Goal: Task Accomplishment & Management: Use online tool/utility

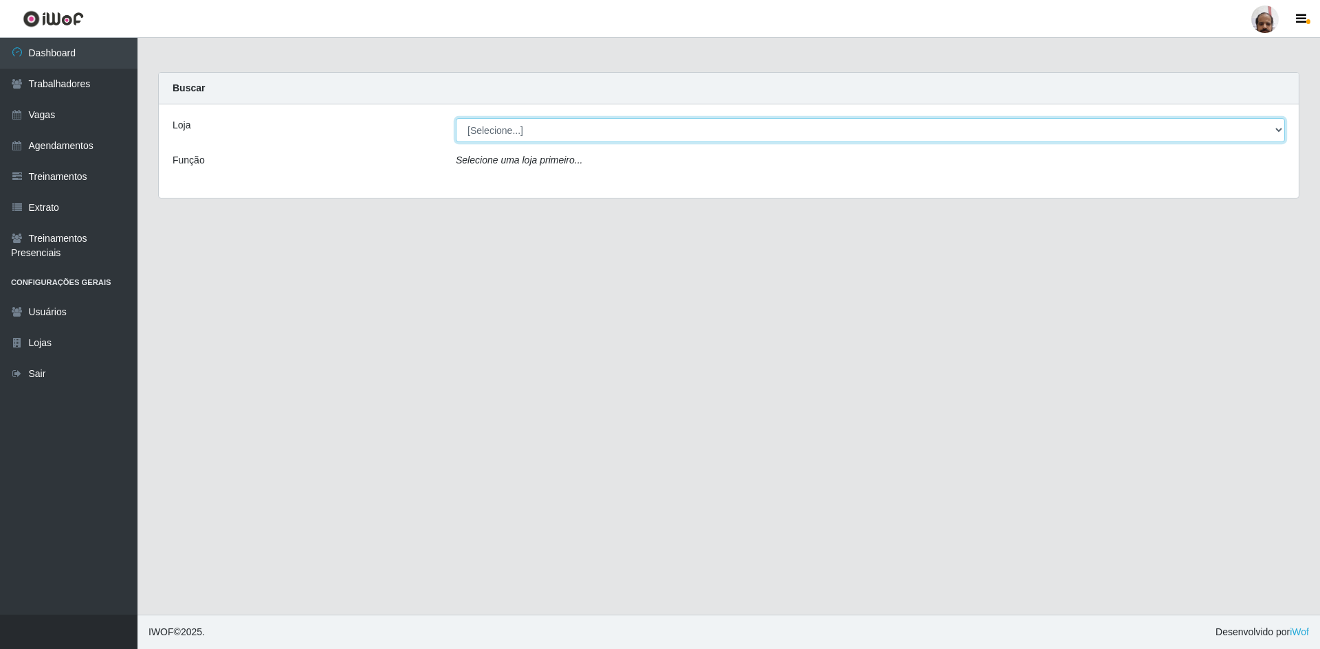
drag, startPoint x: 1274, startPoint y: 134, endPoint x: 1265, endPoint y: 139, distance: 9.5
click at [1274, 134] on select "[Selecione...] Mar Vermelho - Loja 05" at bounding box center [870, 130] width 829 height 24
select select "252"
click at [456, 118] on select "[Selecione...] Mar Vermelho - Loja 05" at bounding box center [870, 130] width 829 height 24
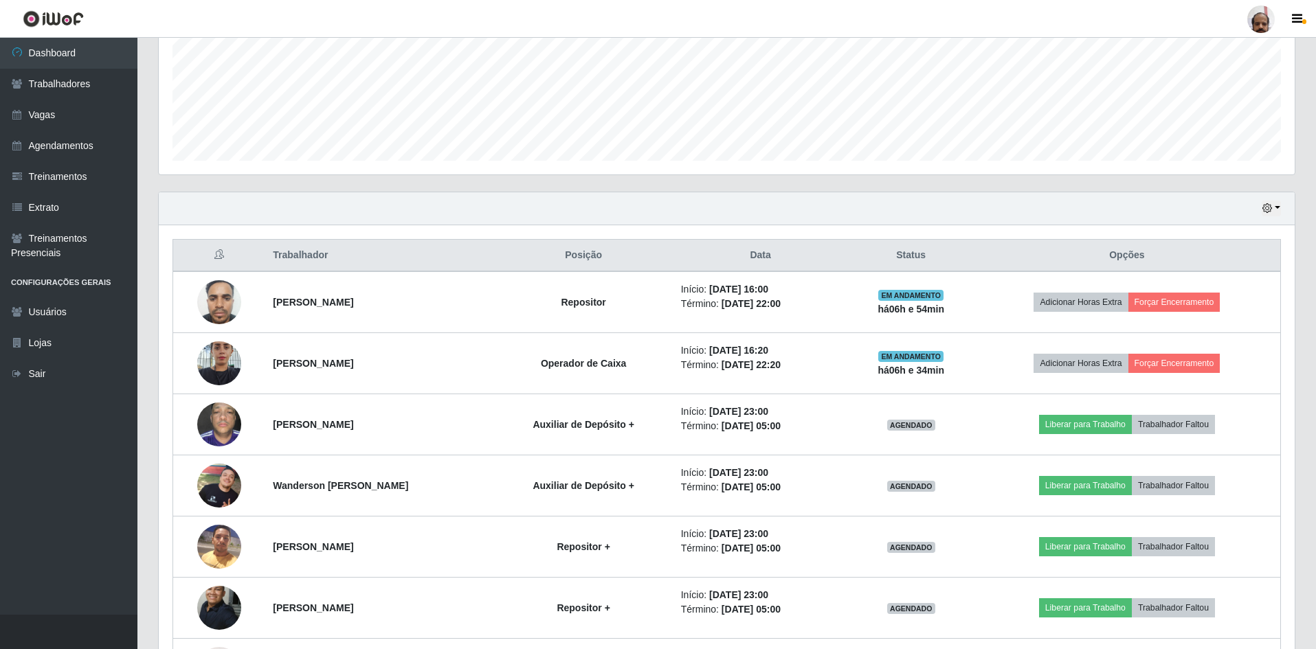
scroll to position [344, 0]
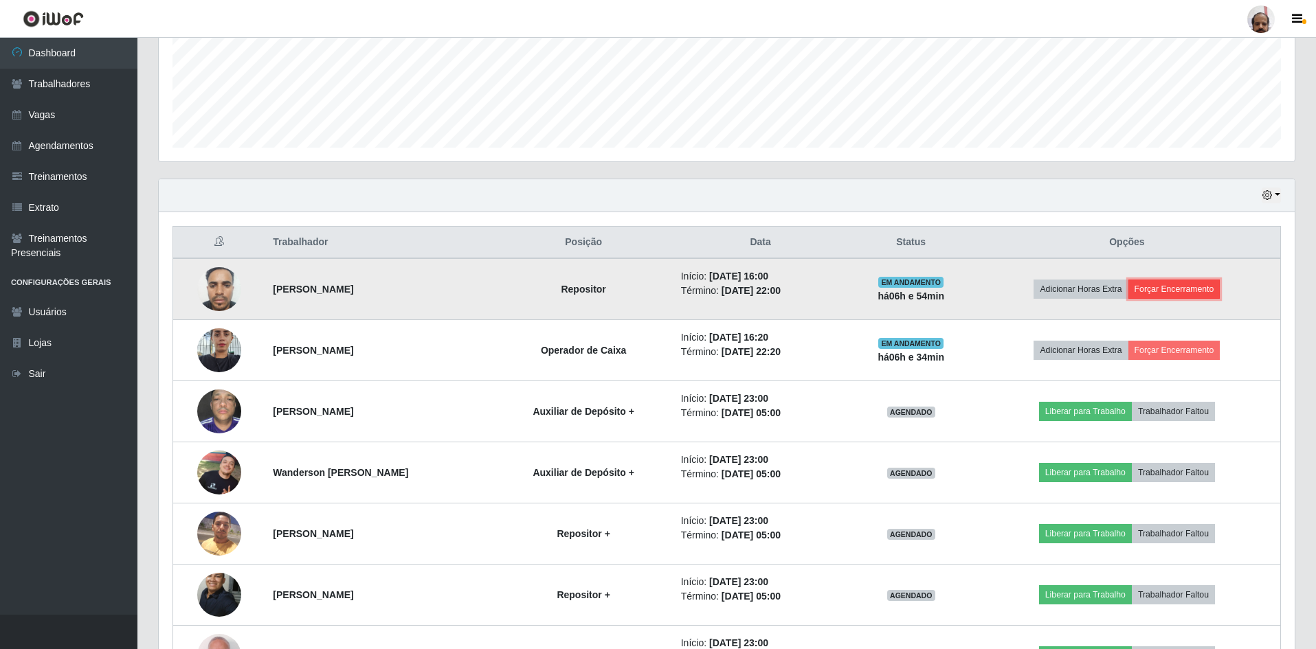
click at [1175, 283] on button "Forçar Encerramento" at bounding box center [1175, 289] width 92 height 19
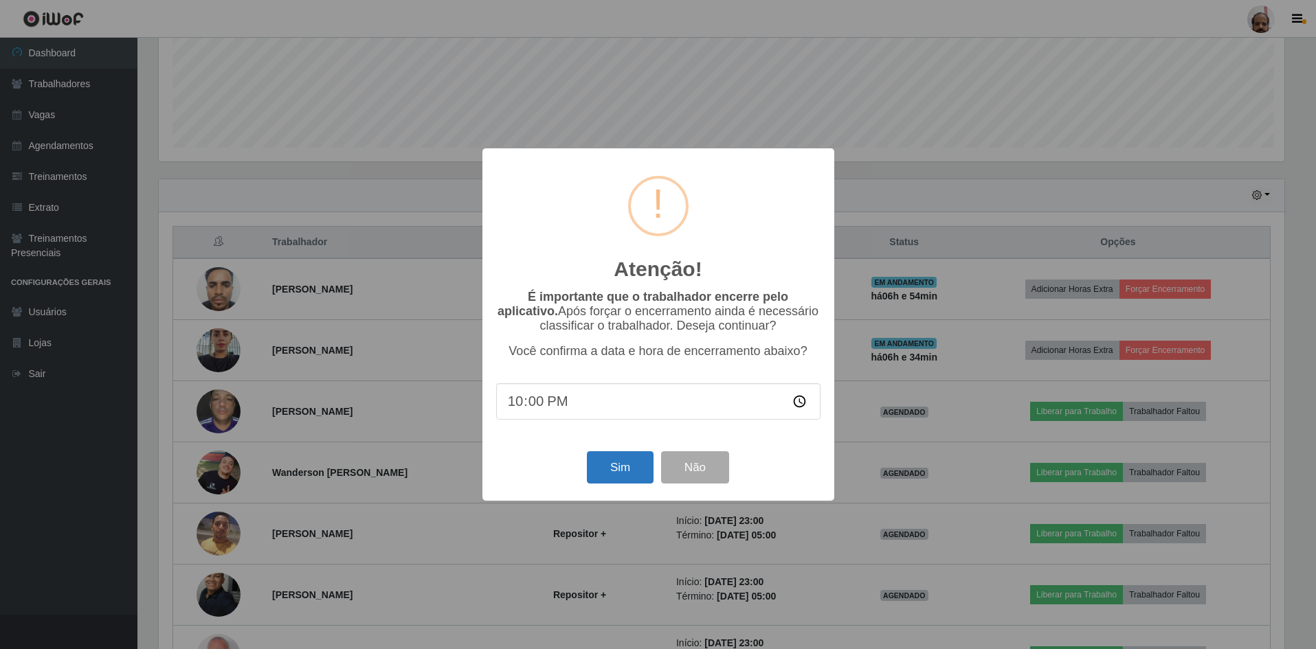
scroll to position [285, 1129]
click at [616, 458] on button "Sim" at bounding box center [621, 468] width 67 height 32
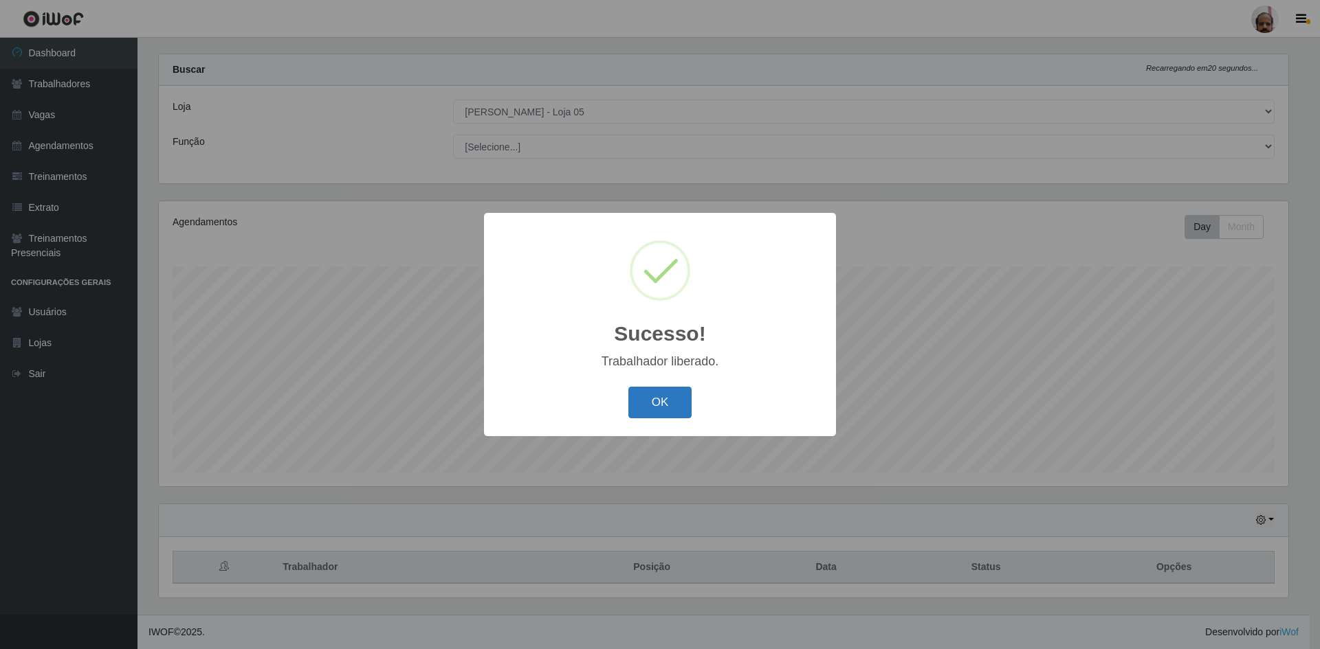
click at [632, 400] on button "OK" at bounding box center [660, 403] width 64 height 32
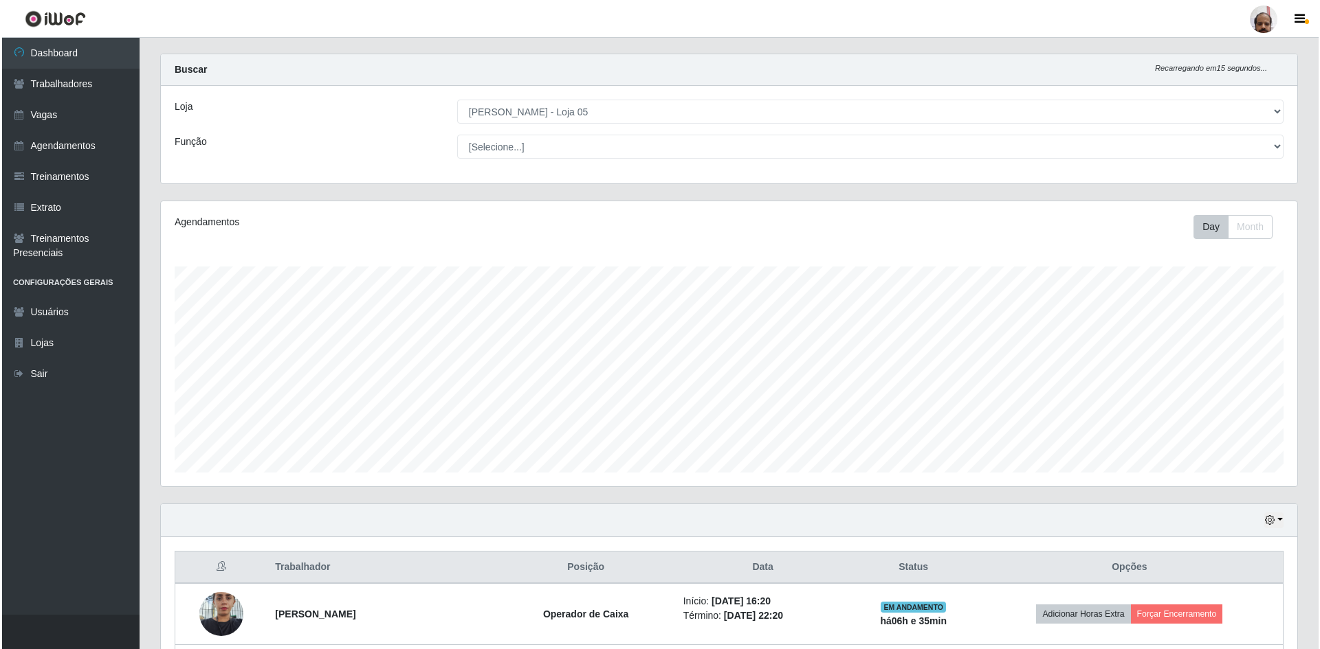
scroll to position [225, 0]
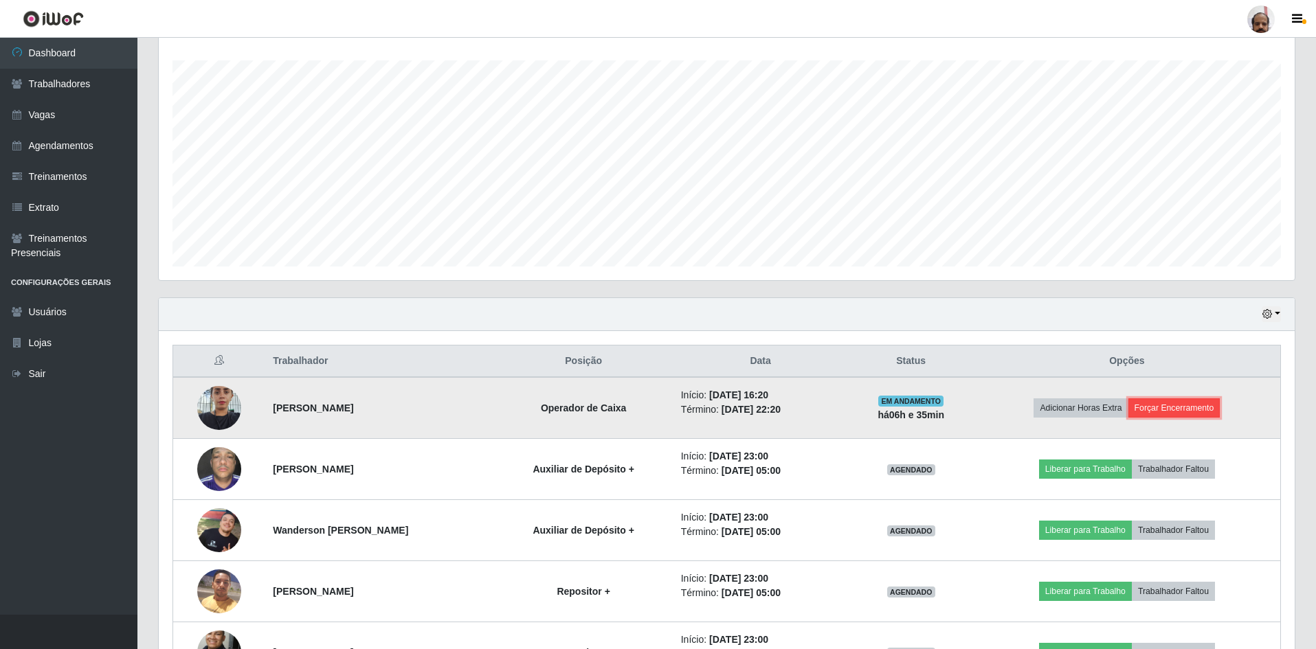
click at [1198, 408] on button "Forçar Encerramento" at bounding box center [1175, 408] width 92 height 19
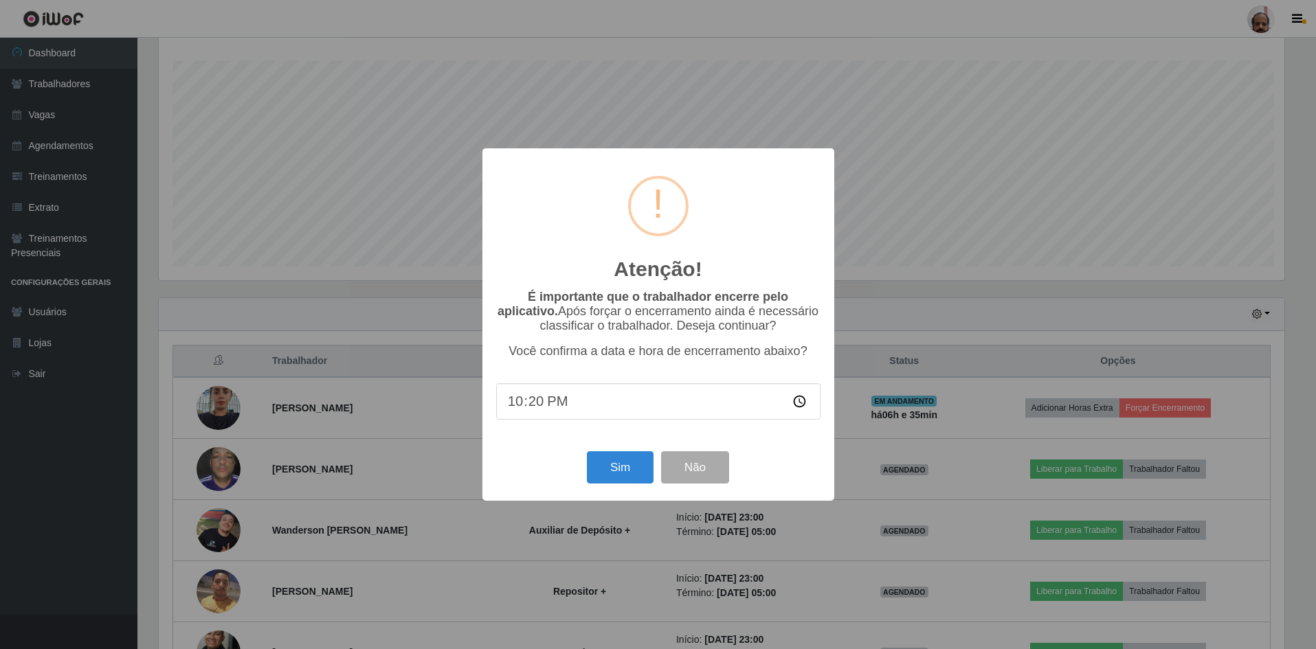
scroll to position [285, 1129]
click at [621, 478] on button "Sim" at bounding box center [621, 468] width 67 height 32
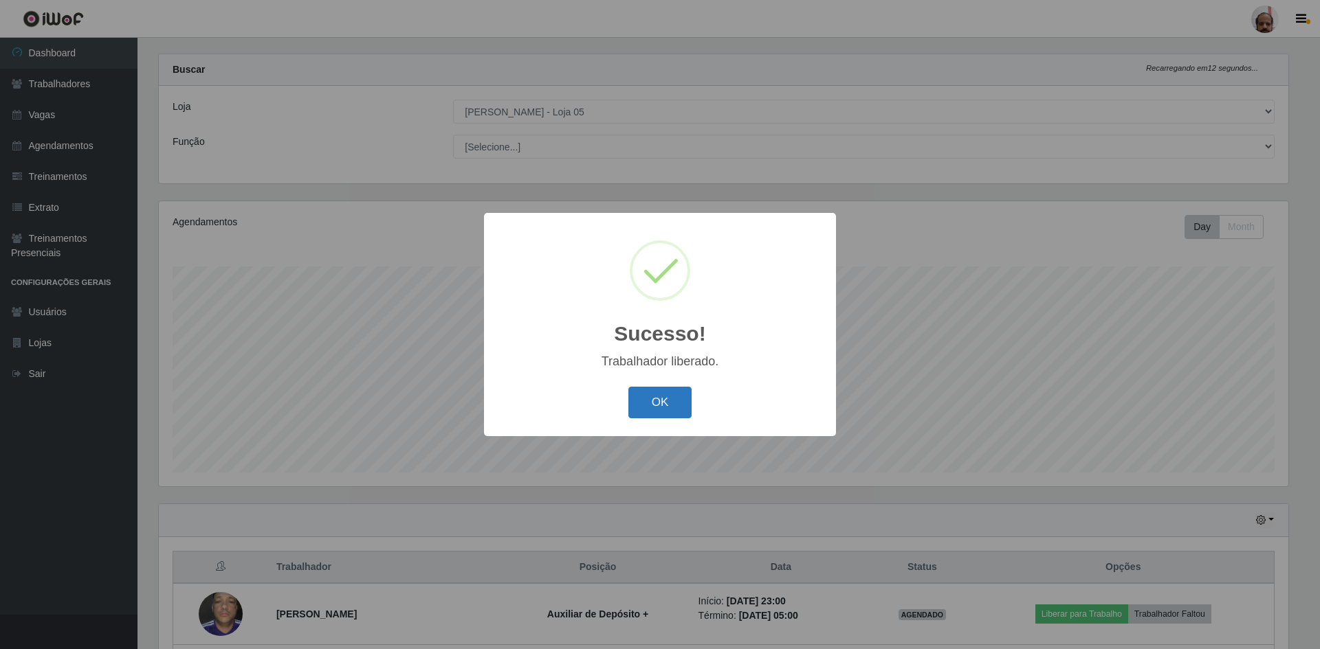
click at [651, 414] on button "OK" at bounding box center [660, 403] width 64 height 32
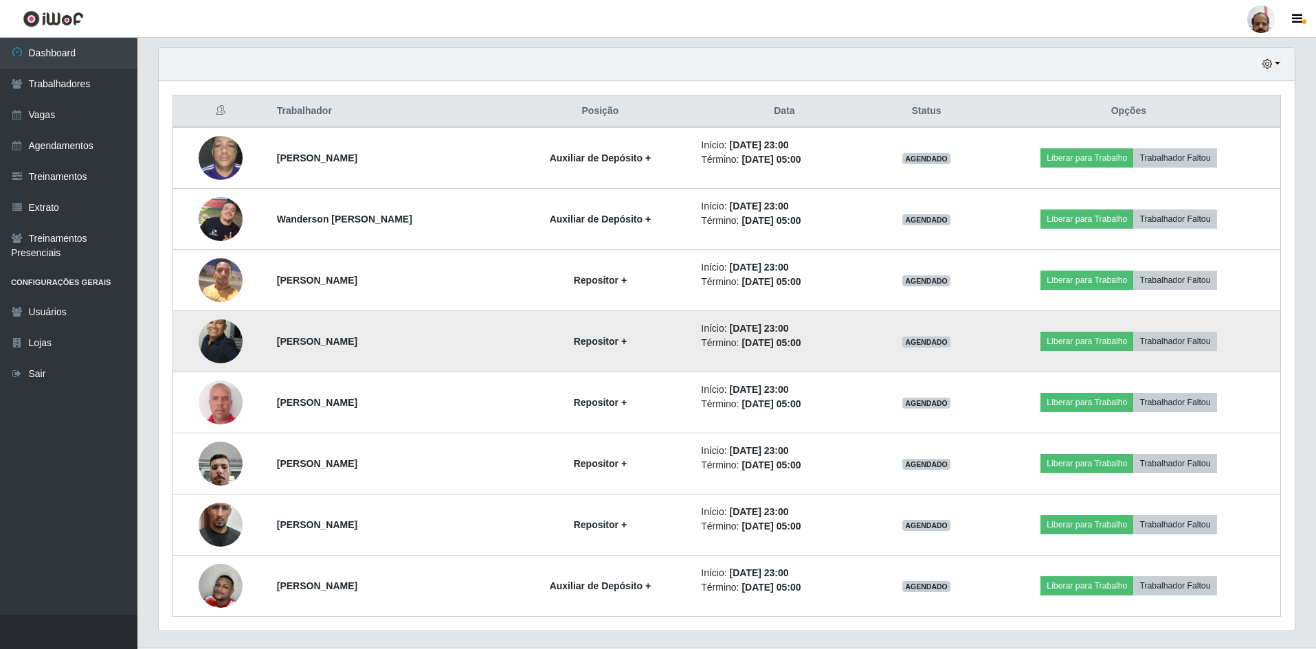
scroll to position [0, 0]
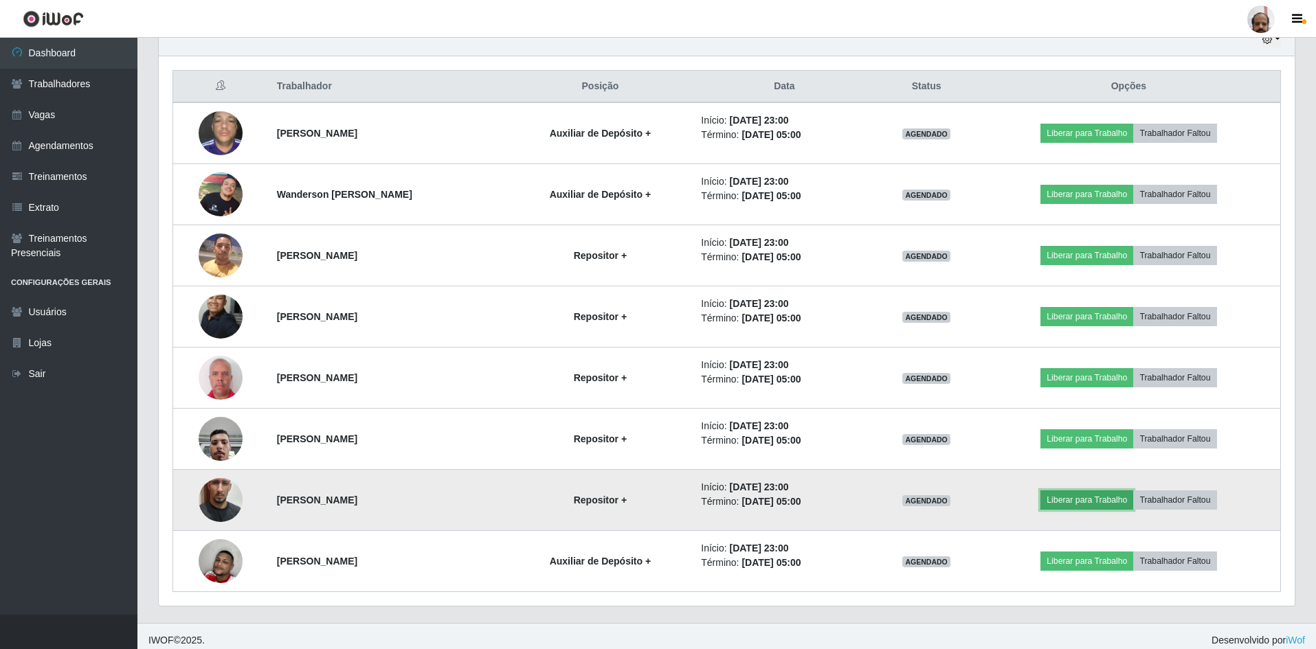
click at [1087, 502] on button "Liberar para Trabalho" at bounding box center [1087, 500] width 93 height 19
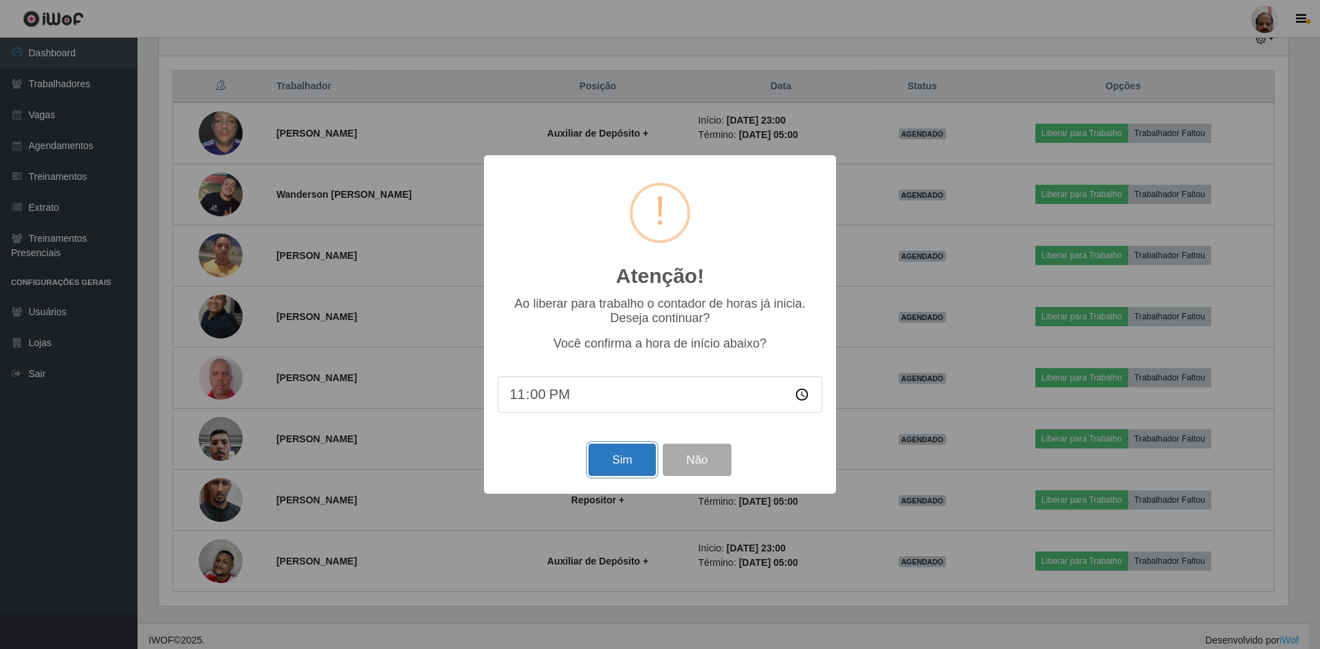
click at [620, 471] on button "Sim" at bounding box center [621, 460] width 67 height 32
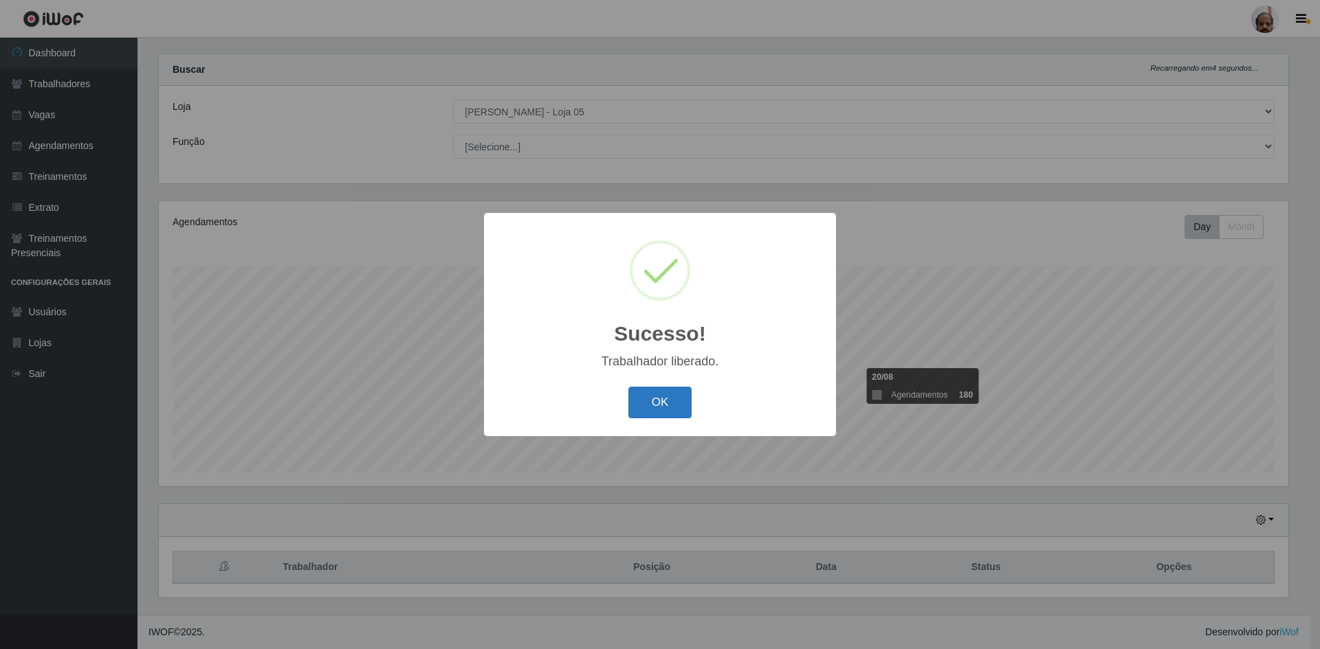
click at [660, 405] on button "OK" at bounding box center [660, 403] width 64 height 32
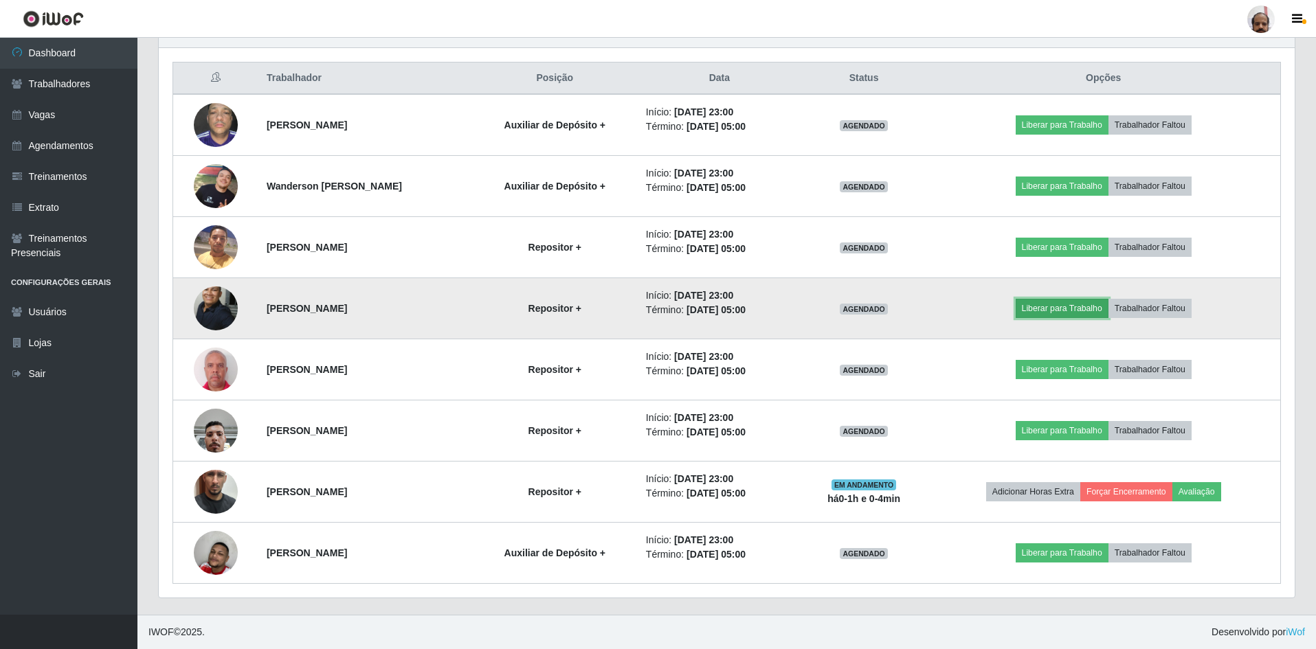
click at [1051, 315] on button "Liberar para Trabalho" at bounding box center [1062, 308] width 93 height 19
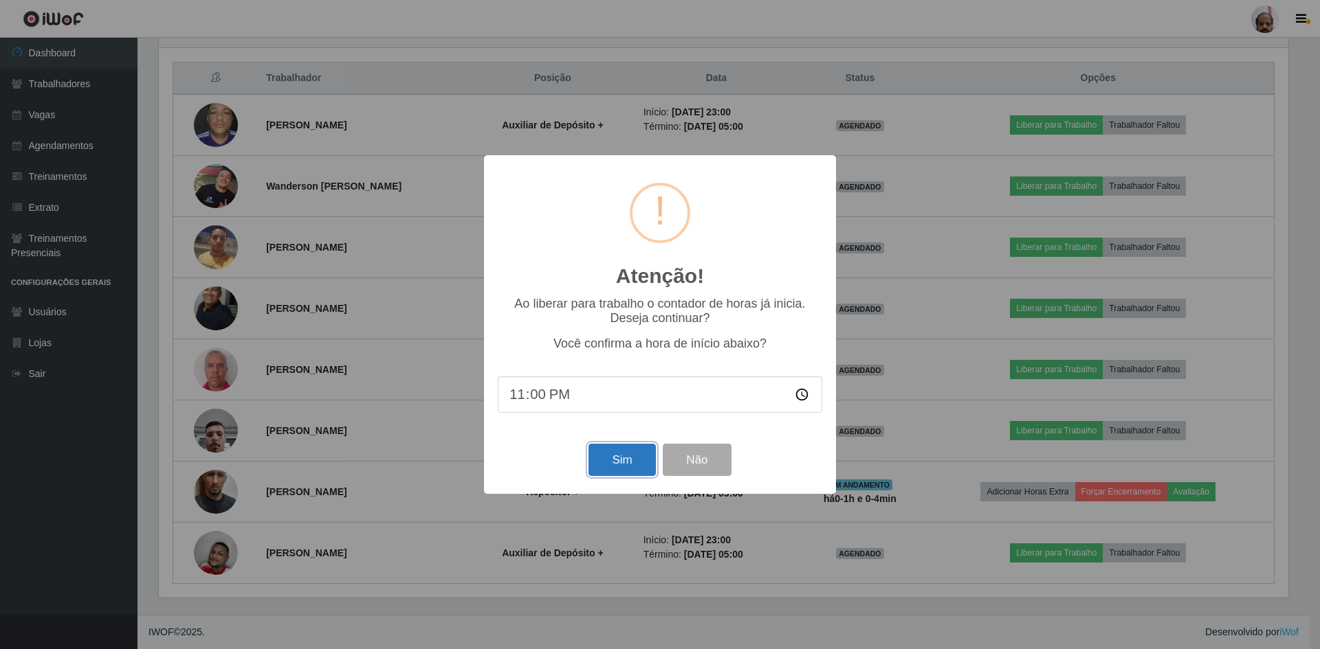
click at [625, 449] on button "Sim" at bounding box center [621, 460] width 67 height 32
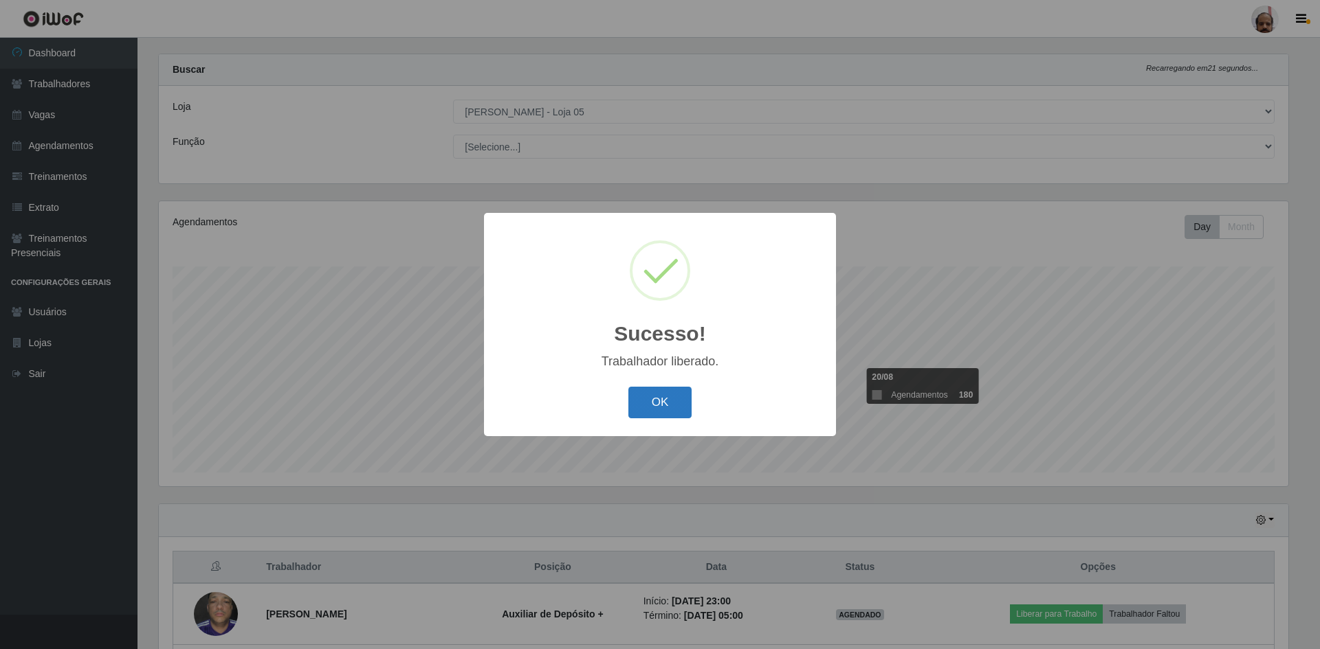
click at [651, 409] on button "OK" at bounding box center [660, 403] width 64 height 32
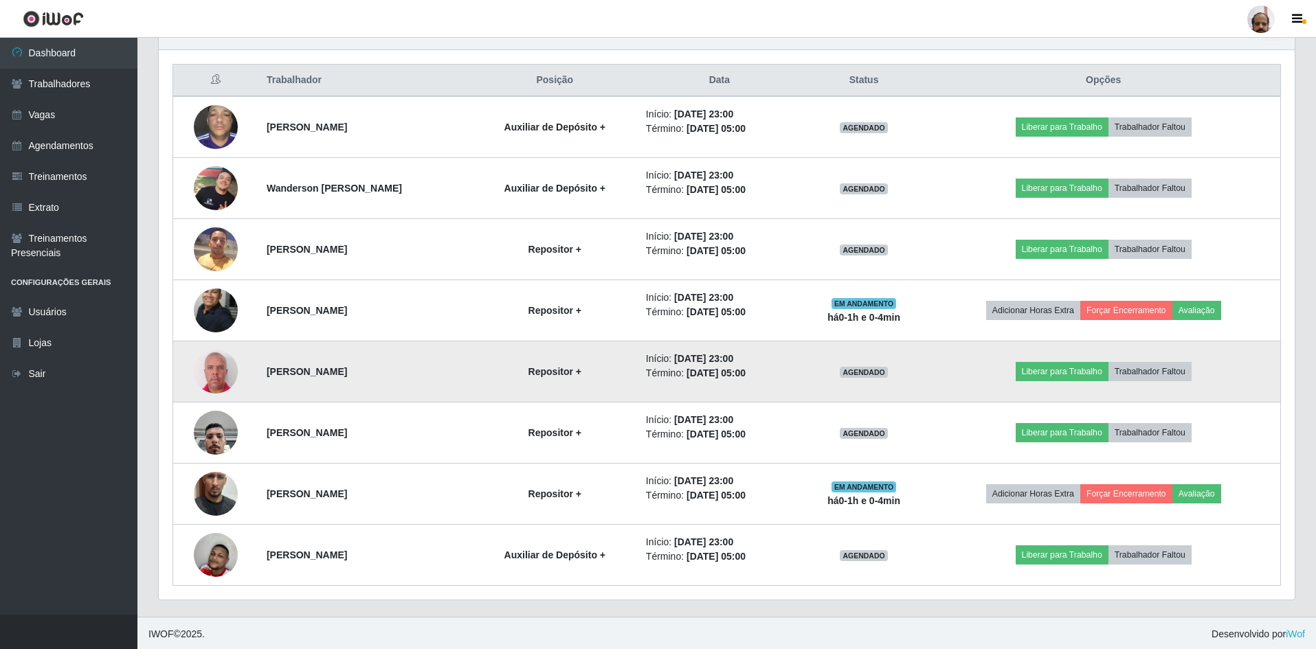
scroll to position [508, 0]
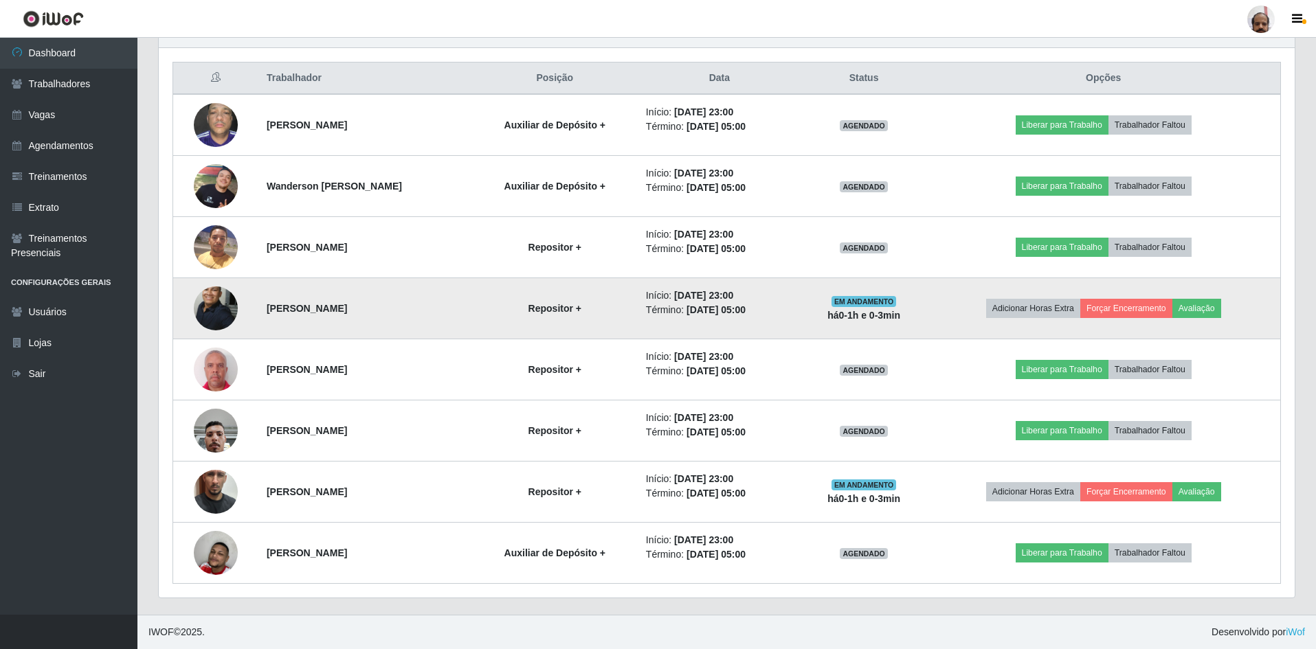
click at [425, 322] on td "[PERSON_NAME]" at bounding box center [365, 308] width 214 height 61
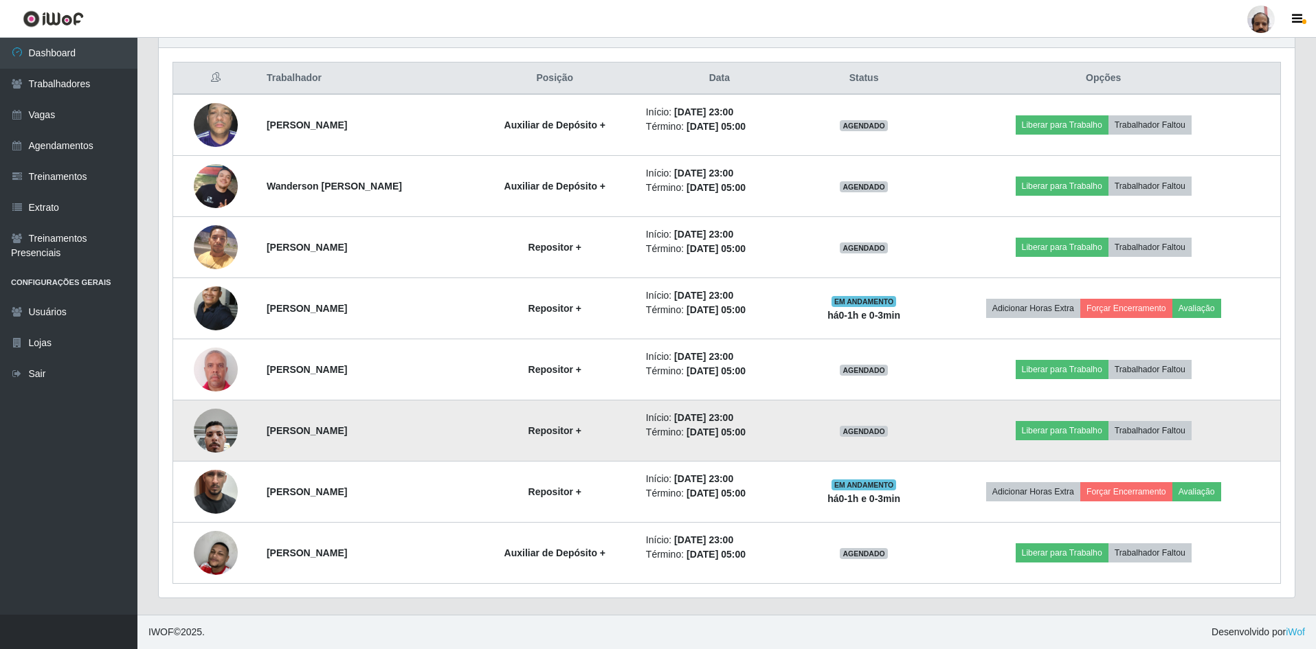
click at [413, 429] on td "[PERSON_NAME]" at bounding box center [365, 431] width 214 height 61
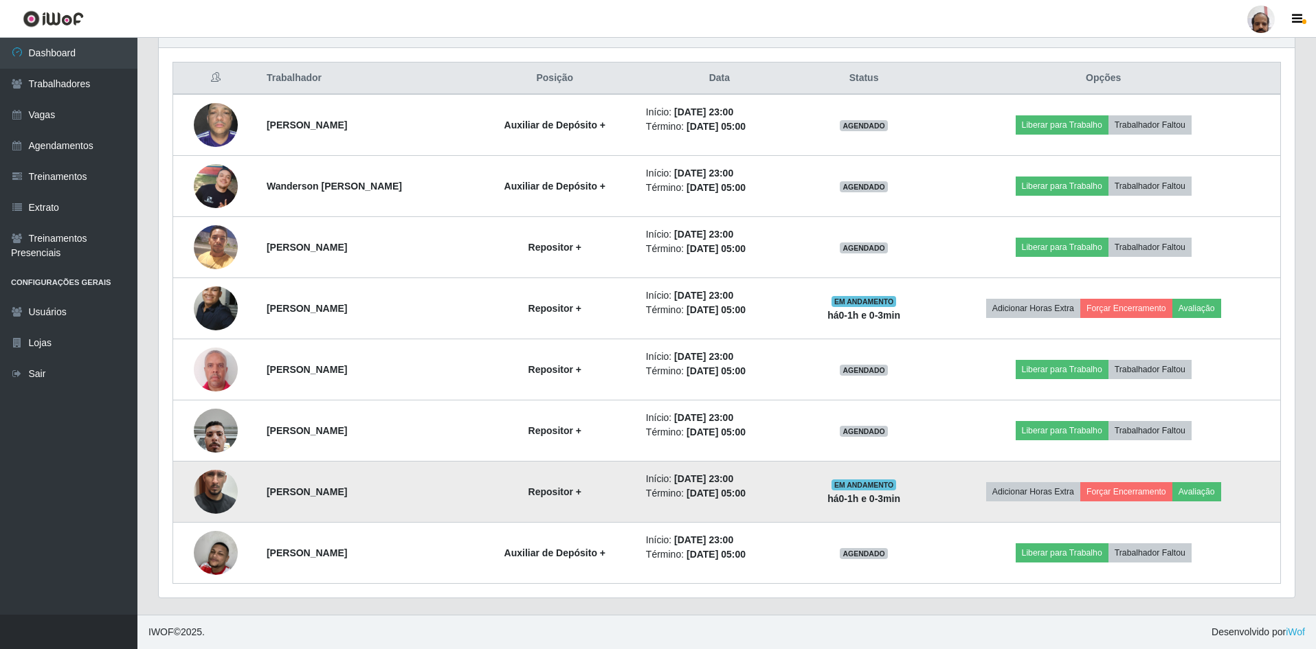
click at [412, 514] on td "[PERSON_NAME]" at bounding box center [365, 492] width 214 height 61
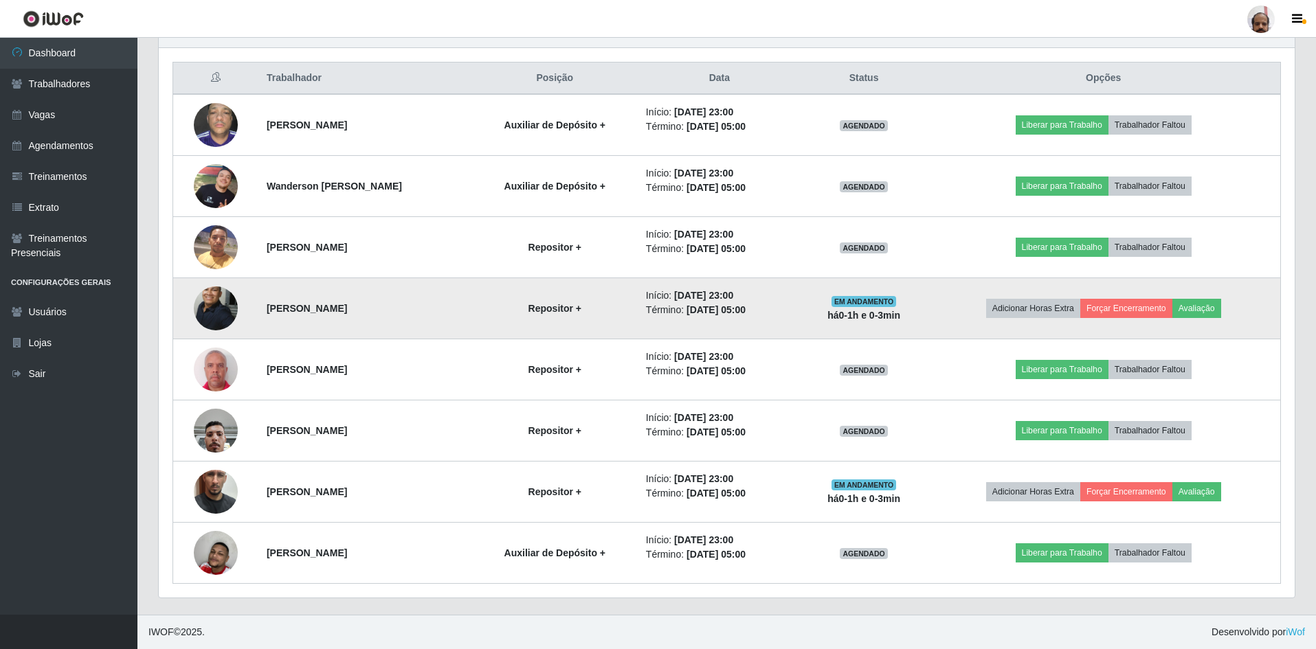
click at [518, 298] on td "Repositor +" at bounding box center [555, 308] width 166 height 61
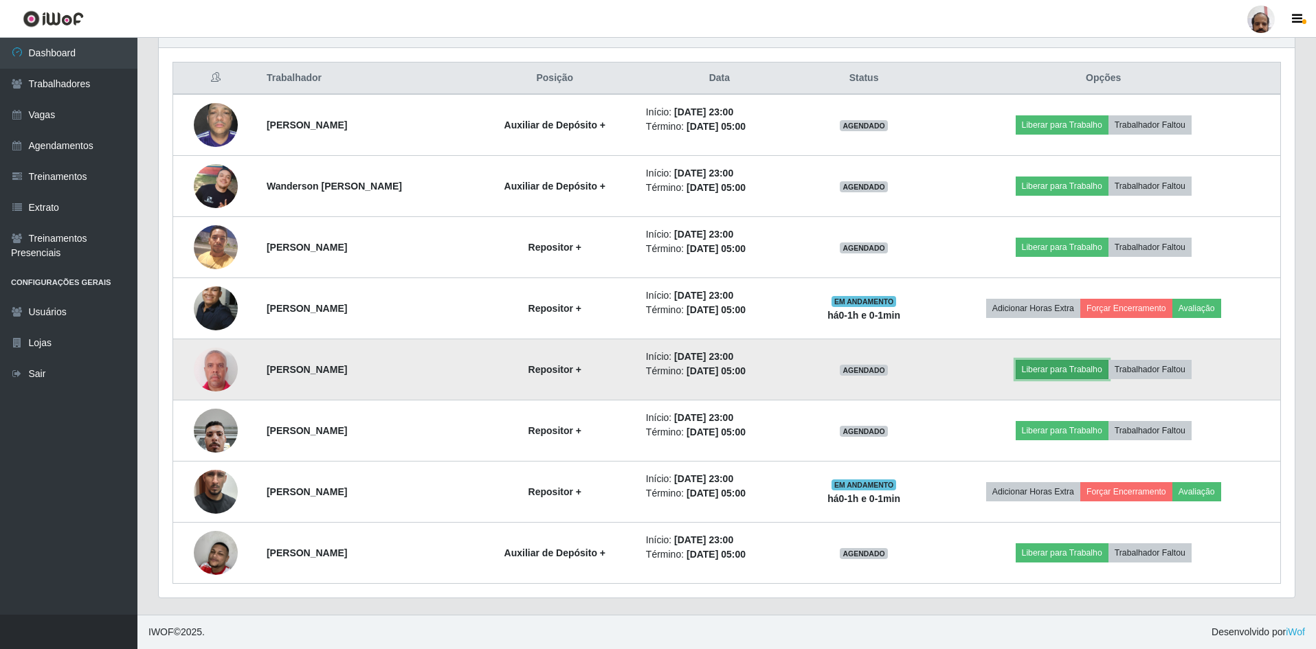
click at [1056, 362] on button "Liberar para Trabalho" at bounding box center [1062, 369] width 93 height 19
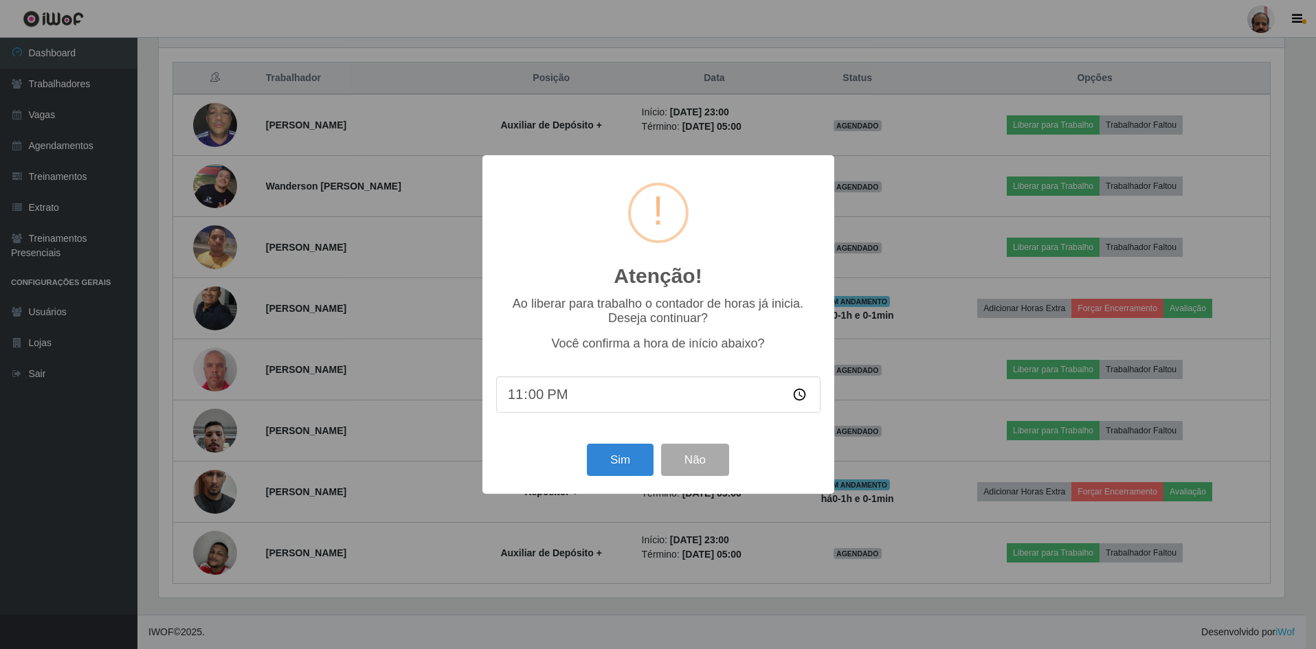
scroll to position [285, 1129]
click at [618, 459] on button "Sim" at bounding box center [621, 460] width 67 height 32
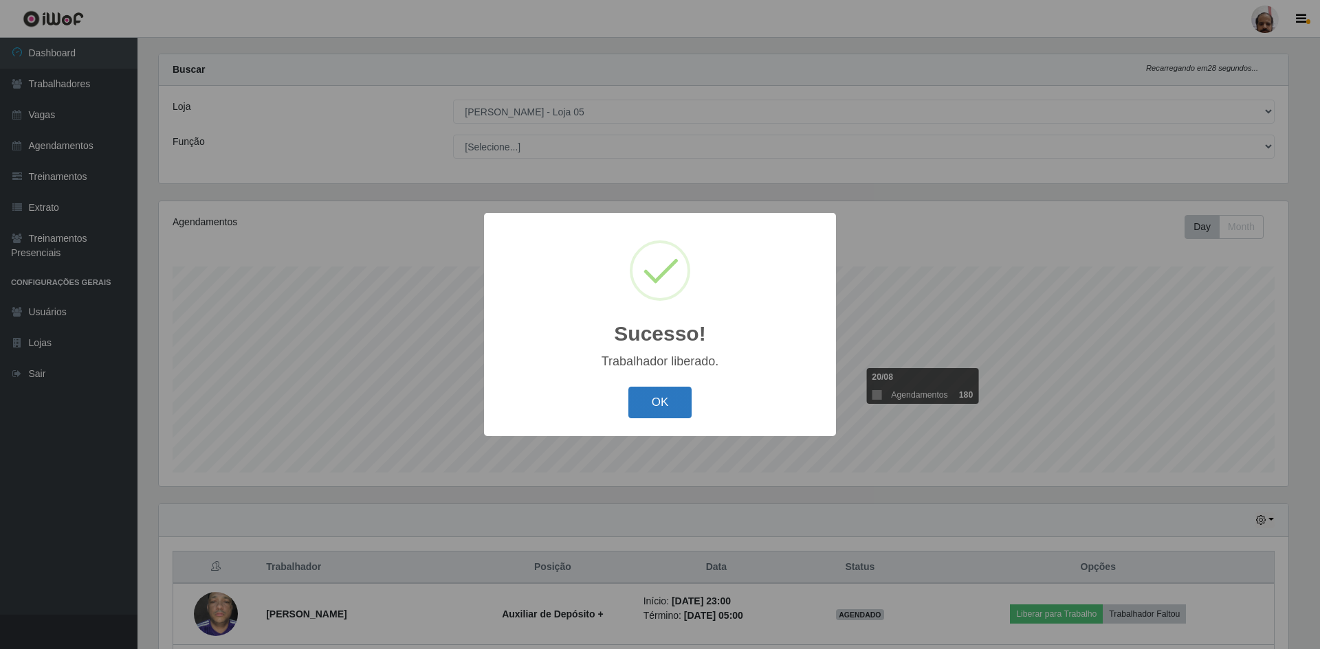
click at [653, 411] on button "OK" at bounding box center [660, 403] width 64 height 32
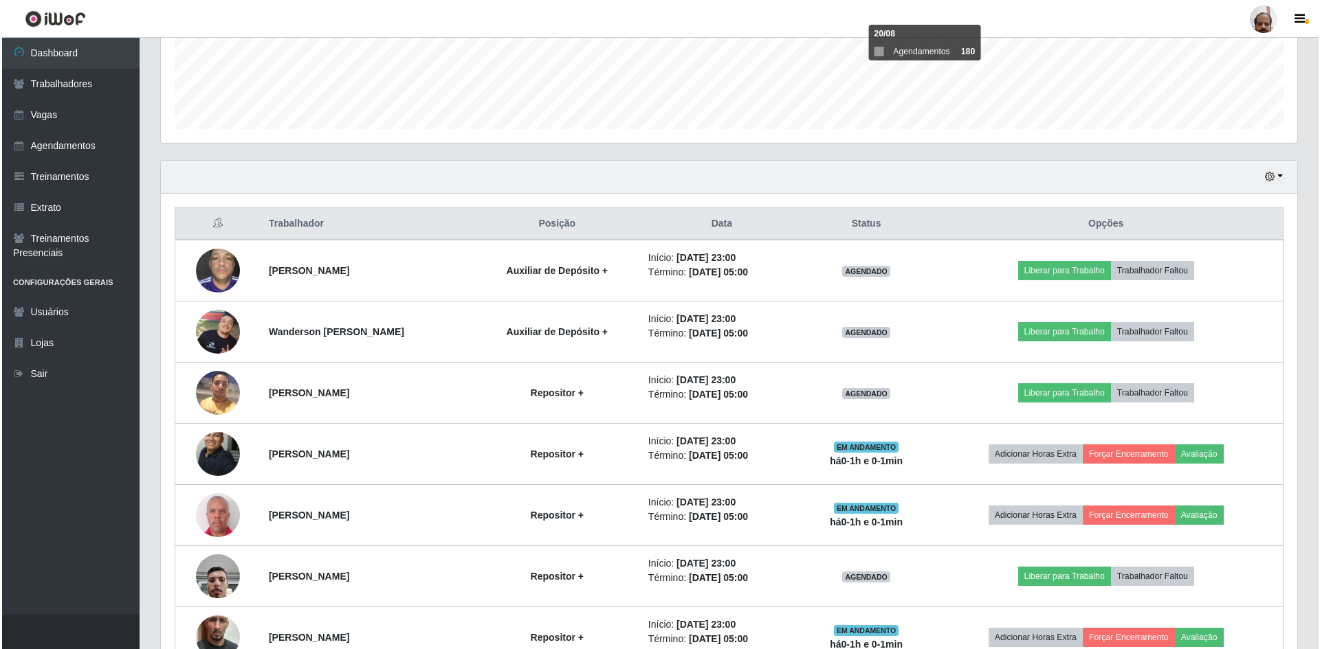
scroll to position [508, 0]
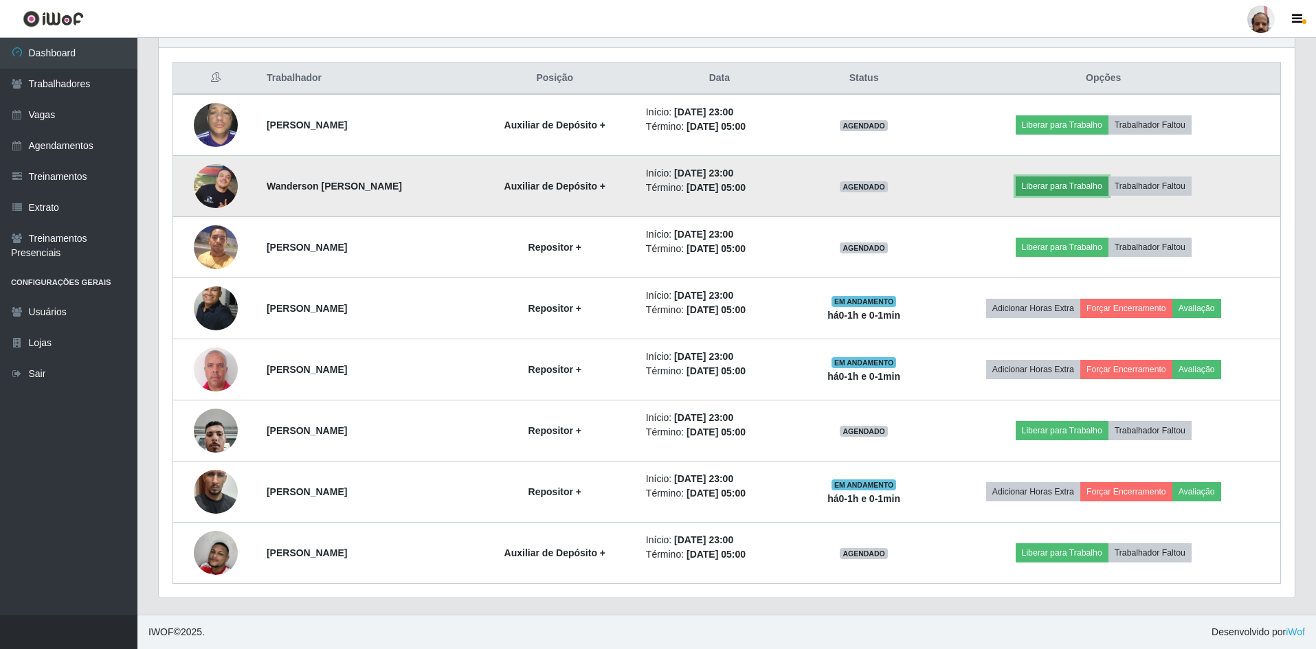
click at [1066, 187] on button "Liberar para Trabalho" at bounding box center [1062, 186] width 93 height 19
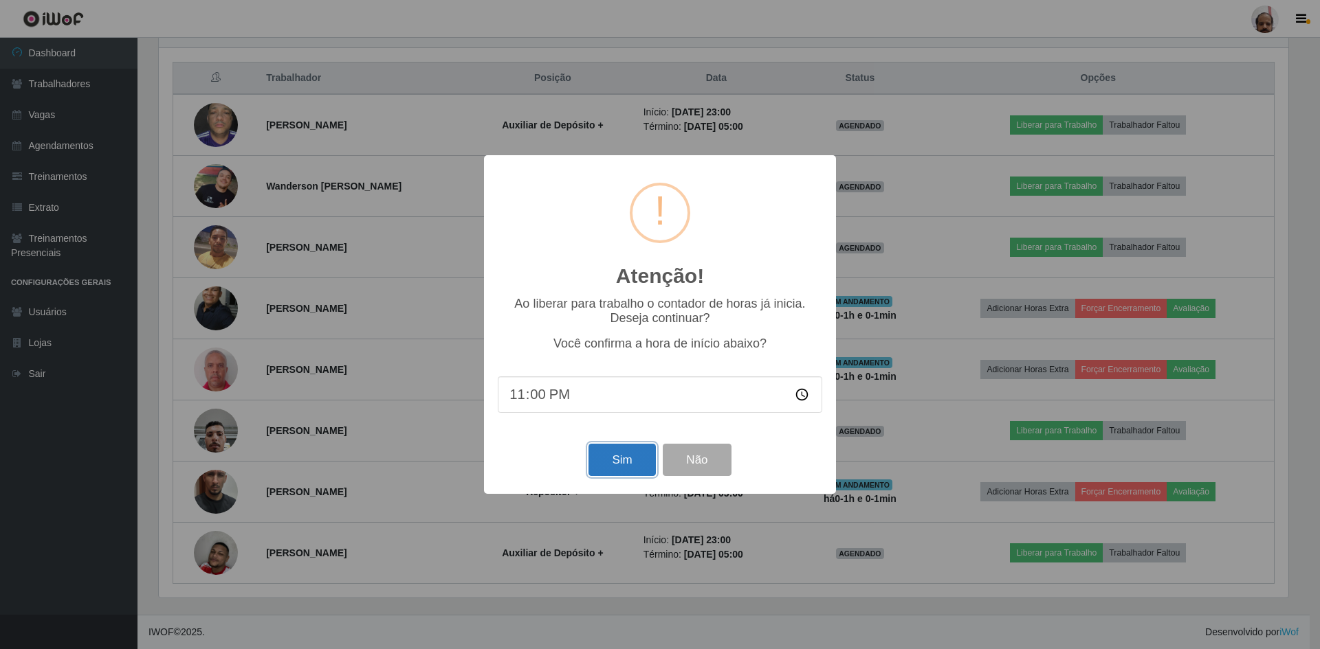
click at [624, 460] on button "Sim" at bounding box center [621, 460] width 67 height 32
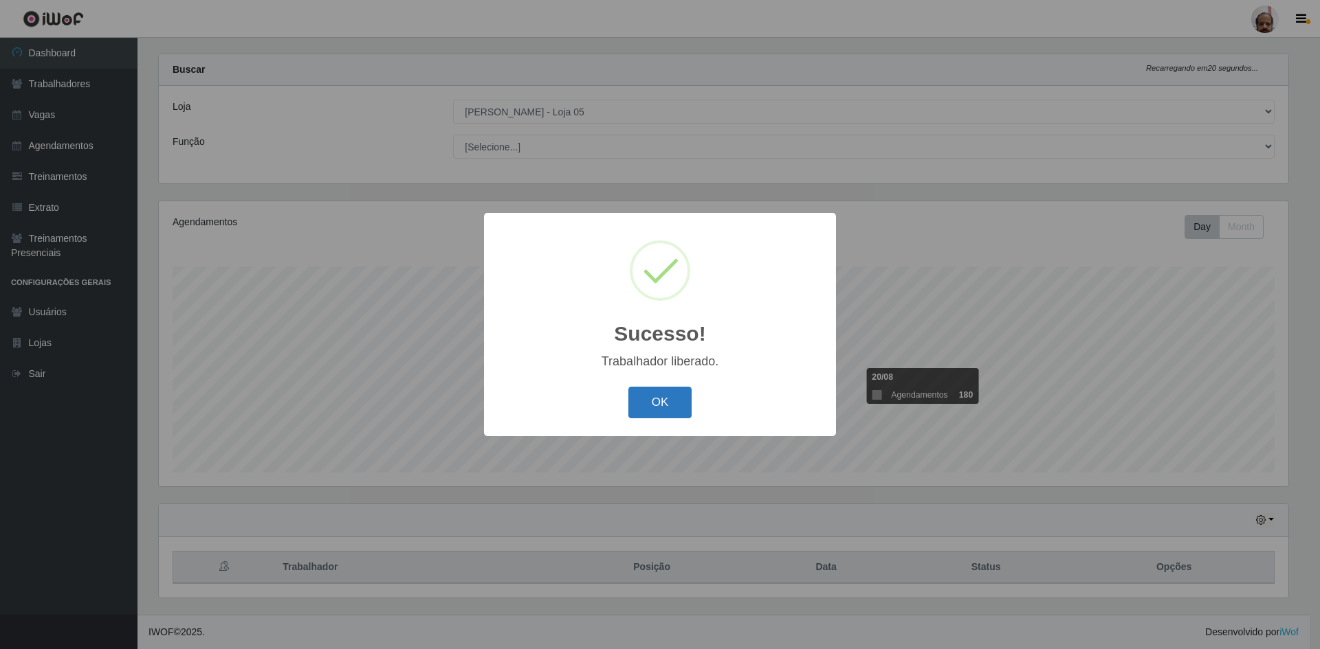
click at [647, 412] on button "OK" at bounding box center [660, 403] width 64 height 32
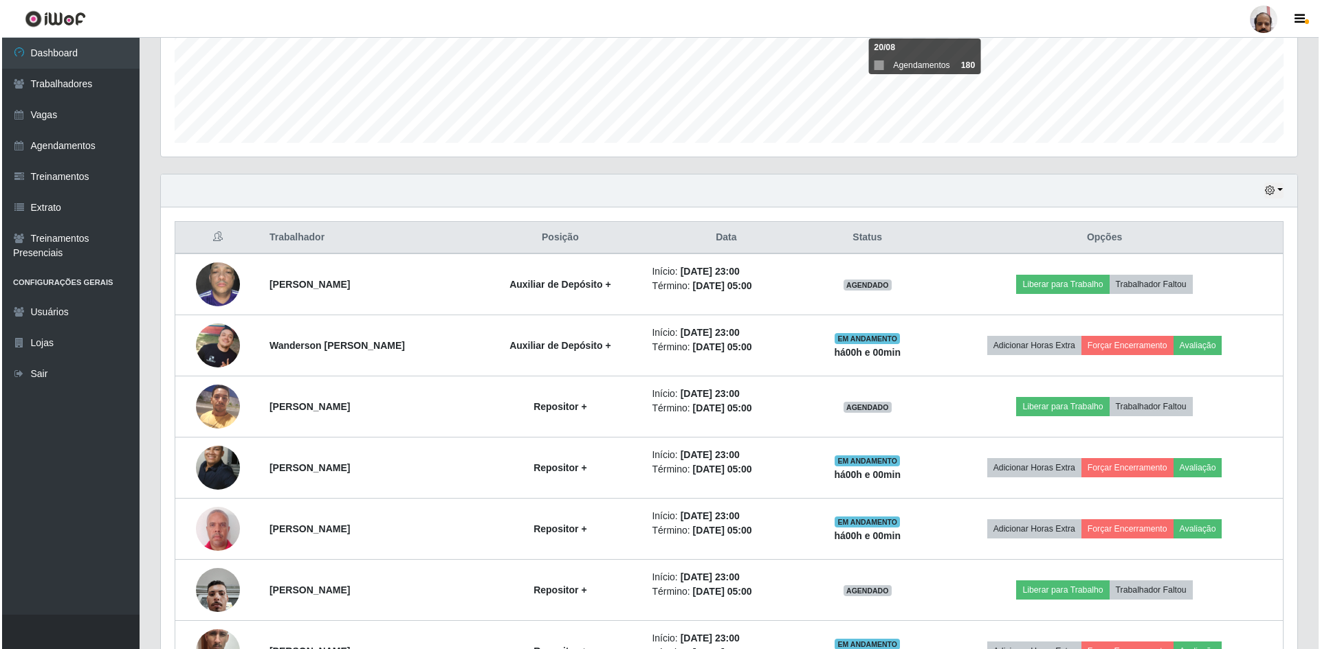
scroll to position [362, 0]
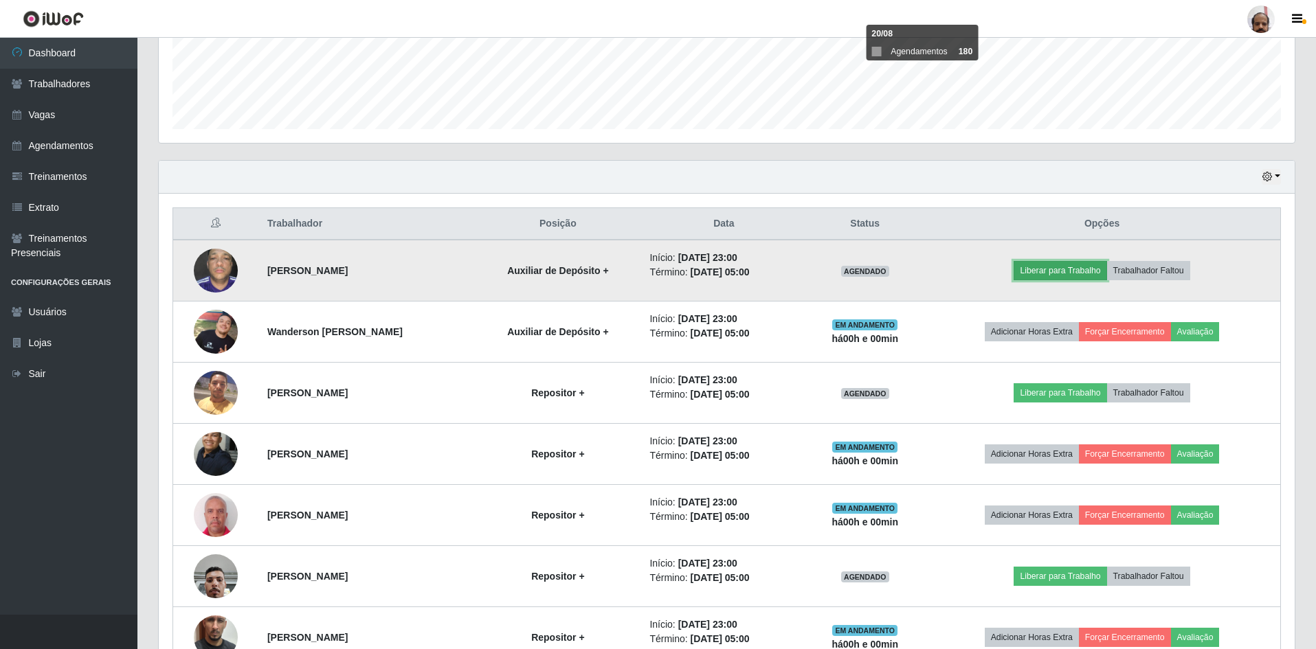
click at [1047, 273] on button "Liberar para Trabalho" at bounding box center [1060, 270] width 93 height 19
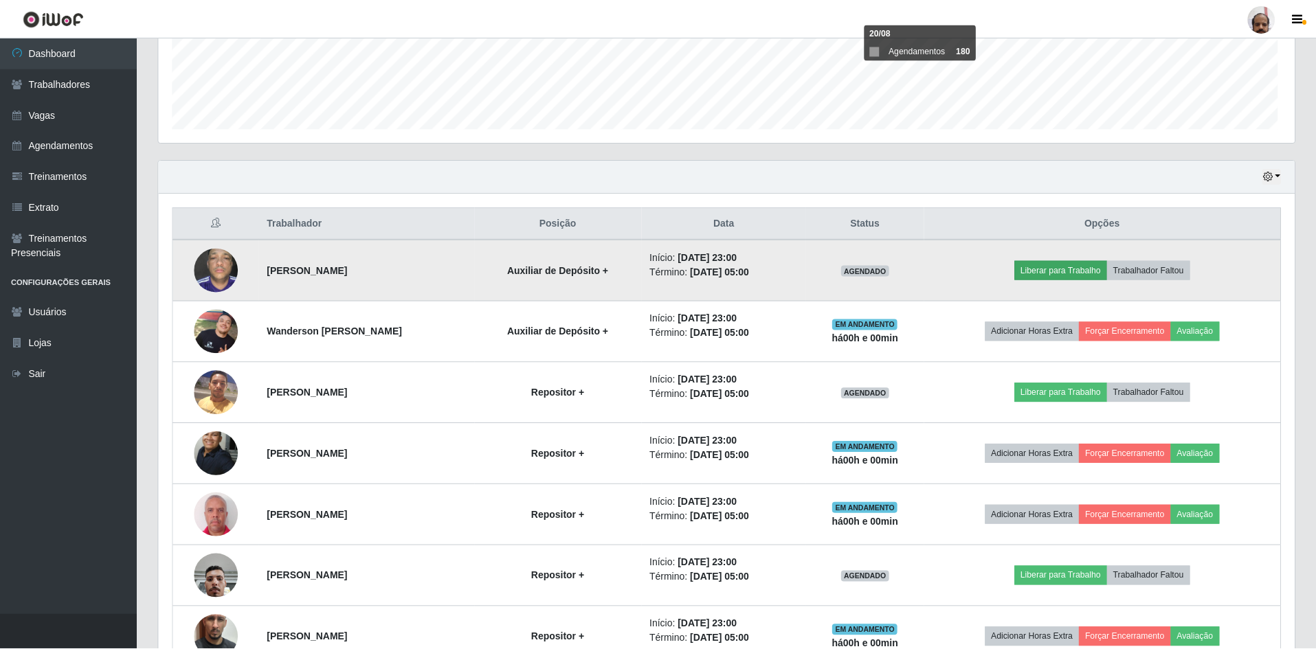
scroll to position [285, 1129]
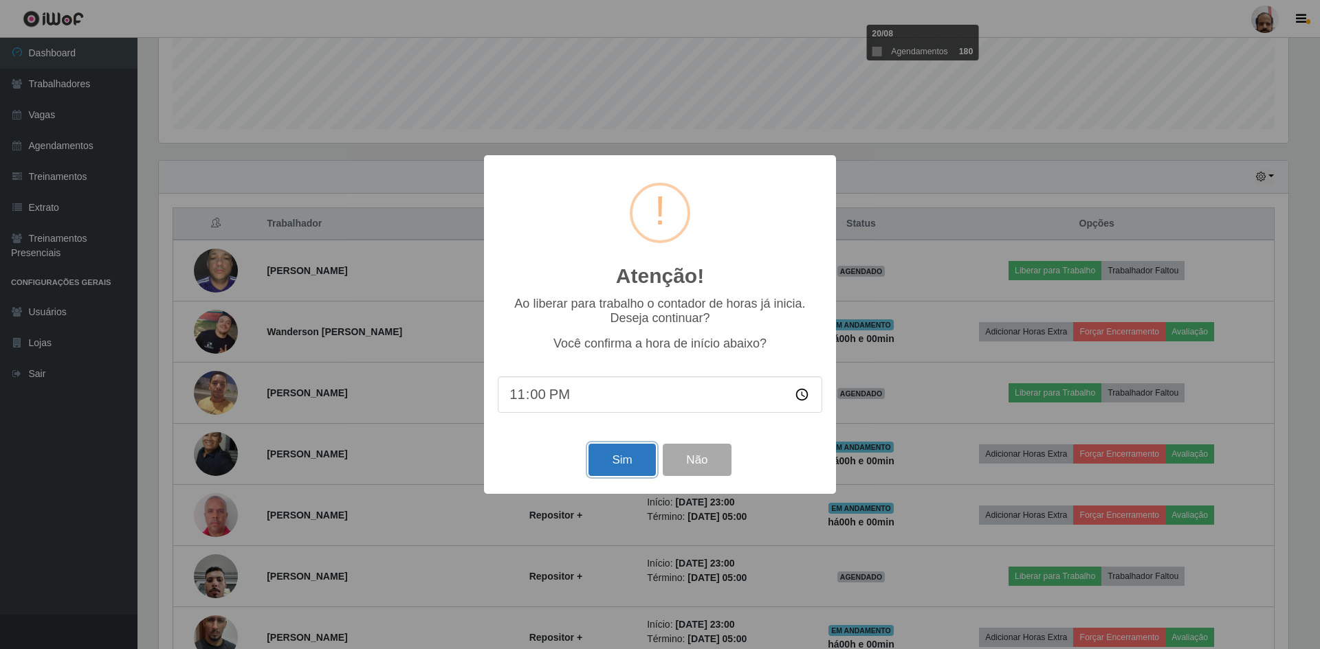
click at [625, 456] on button "Sim" at bounding box center [621, 460] width 67 height 32
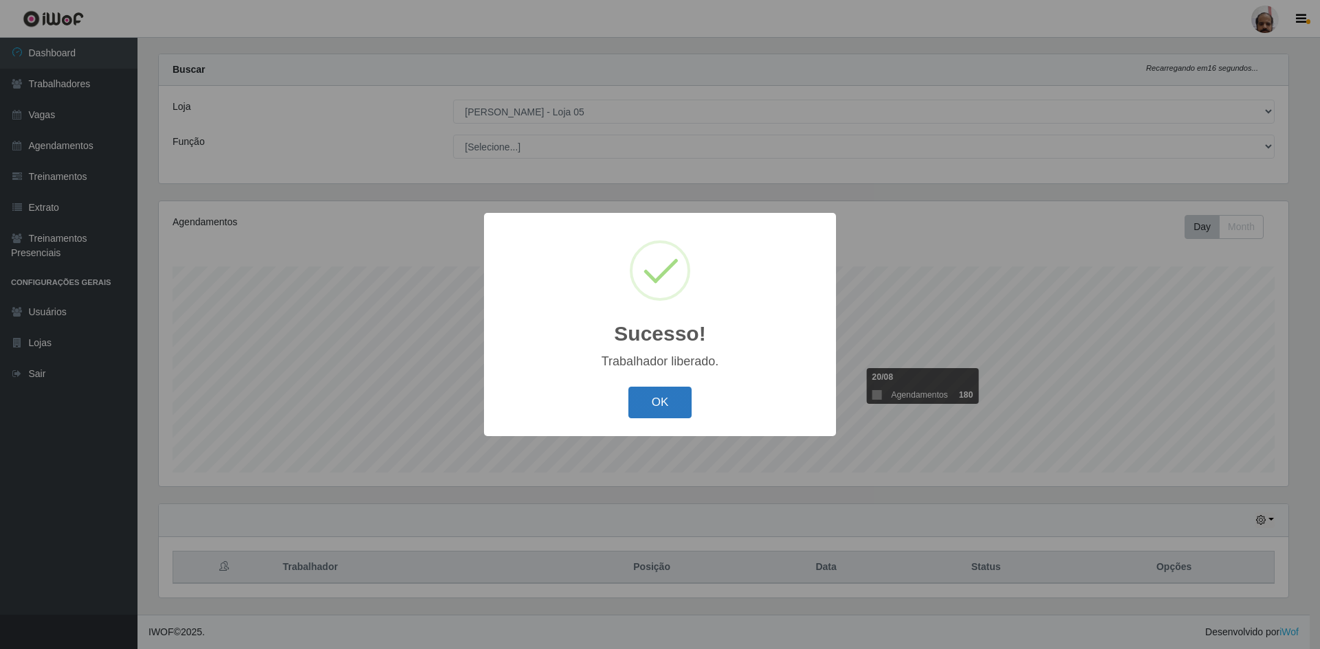
click at [647, 412] on button "OK" at bounding box center [660, 403] width 64 height 32
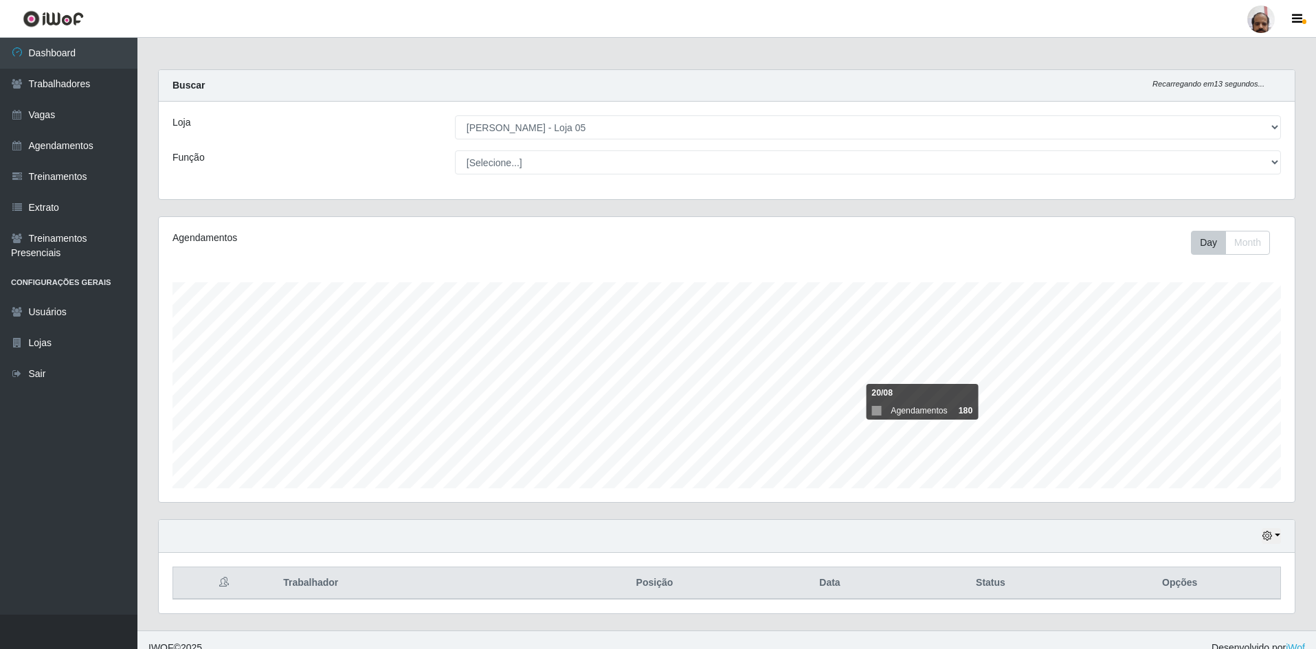
scroll to position [19, 0]
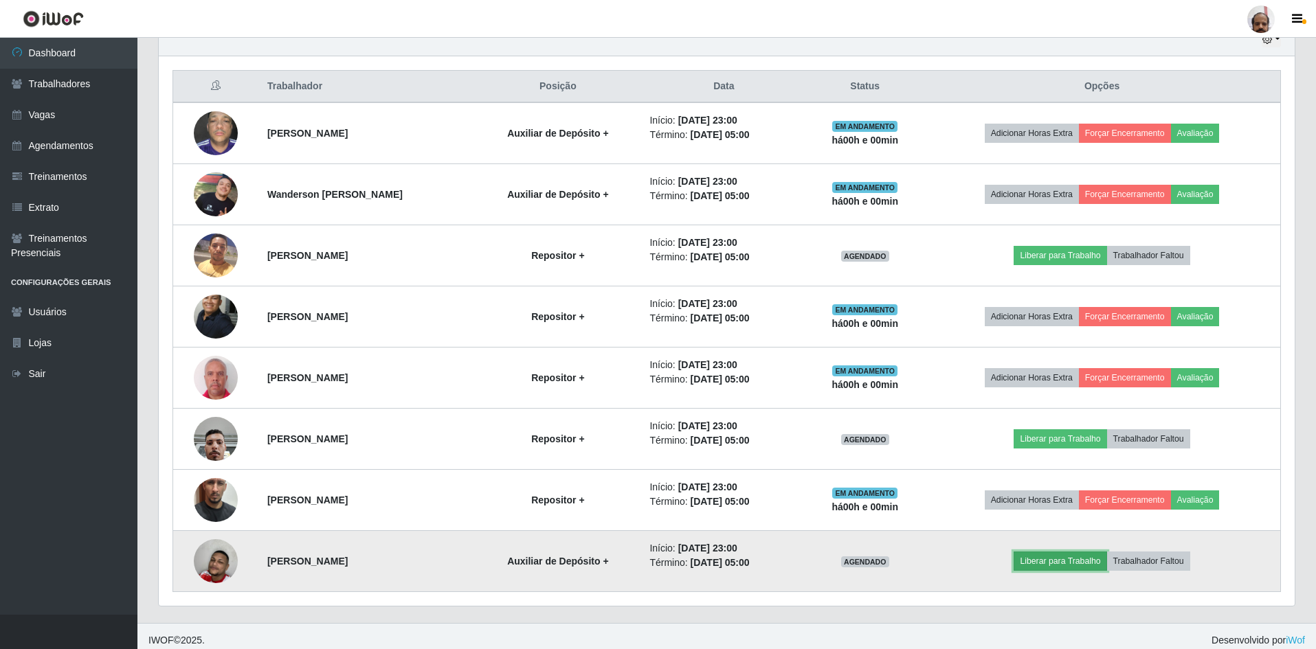
click at [1065, 564] on button "Liberar para Trabalho" at bounding box center [1060, 561] width 93 height 19
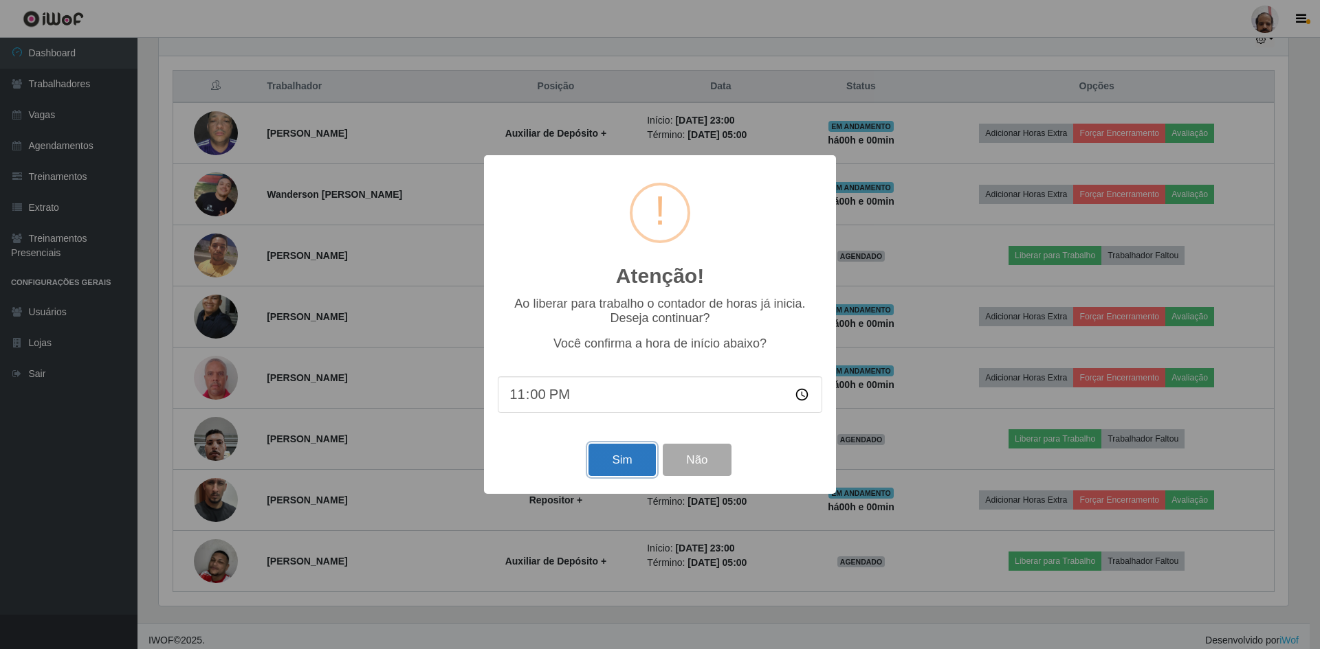
click at [617, 460] on button "Sim" at bounding box center [621, 460] width 67 height 32
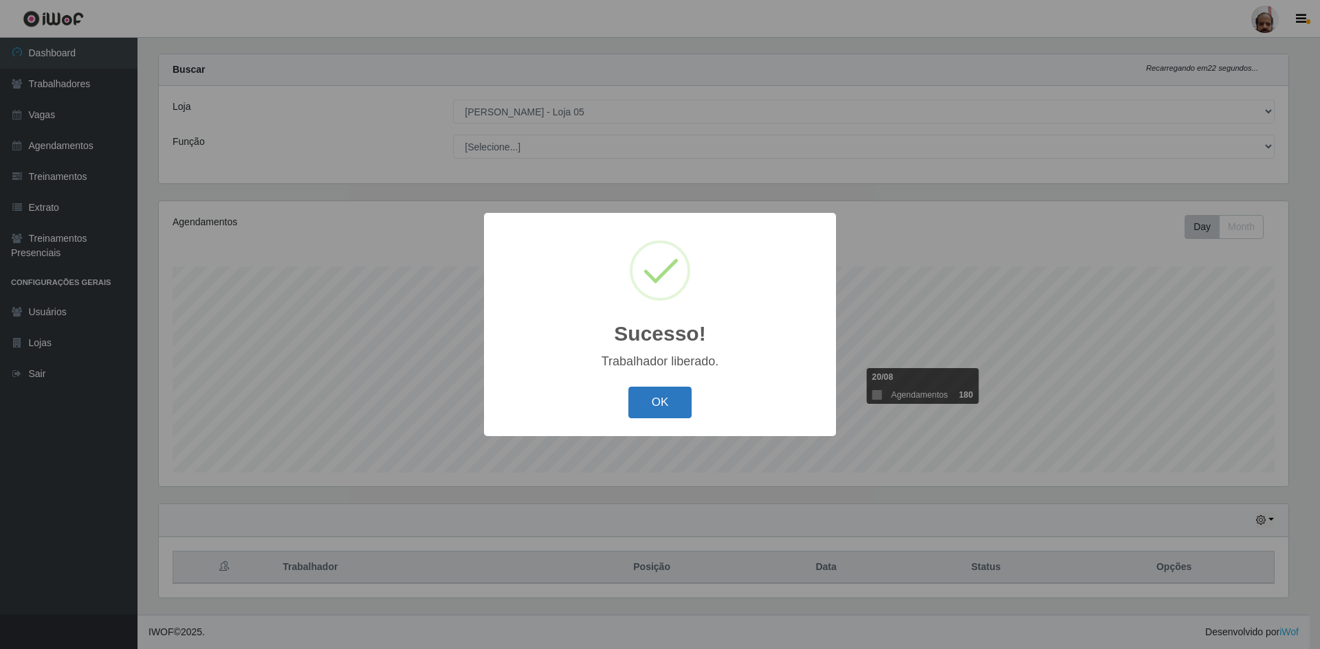
click at [643, 408] on button "OK" at bounding box center [660, 403] width 64 height 32
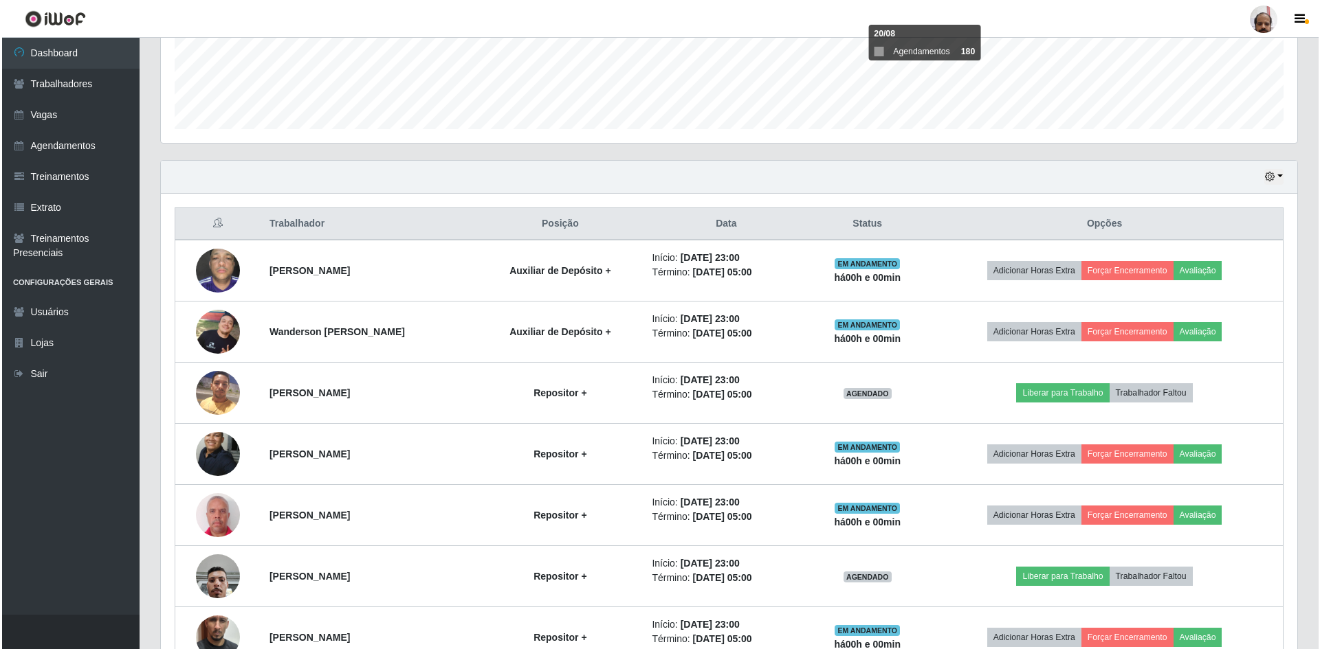
scroll to position [508, 0]
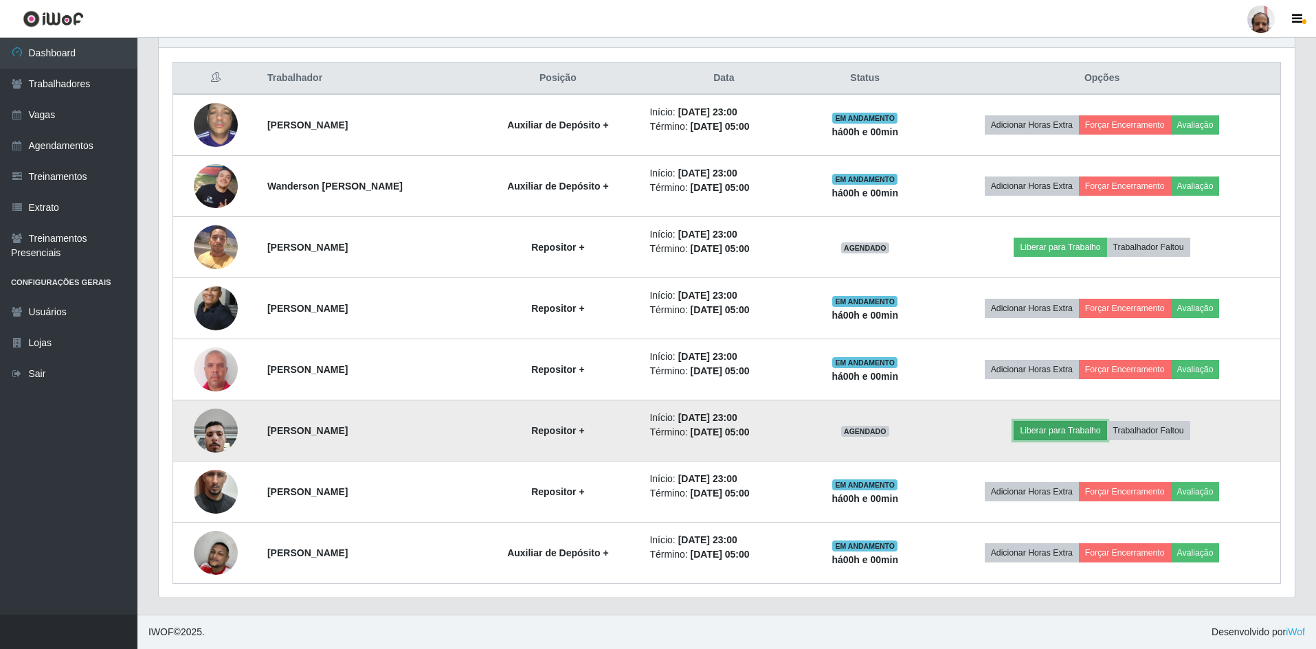
click at [1067, 429] on button "Liberar para Trabalho" at bounding box center [1060, 430] width 93 height 19
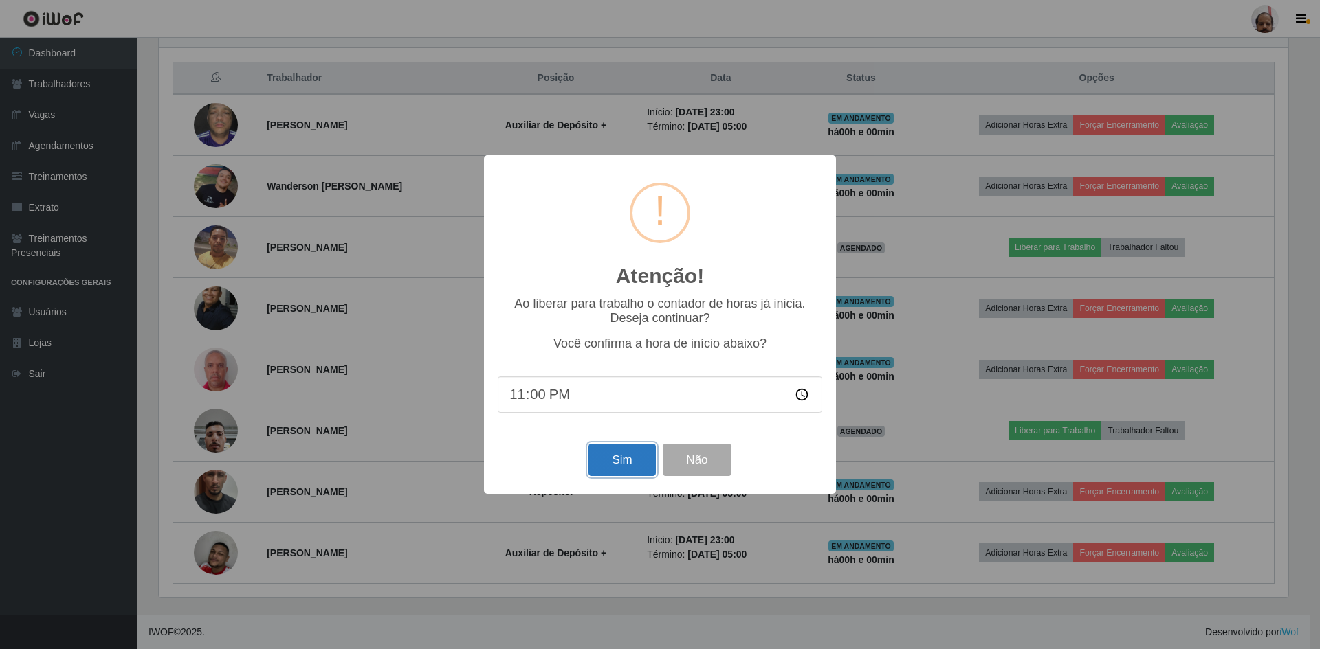
click at [623, 463] on button "Sim" at bounding box center [621, 460] width 67 height 32
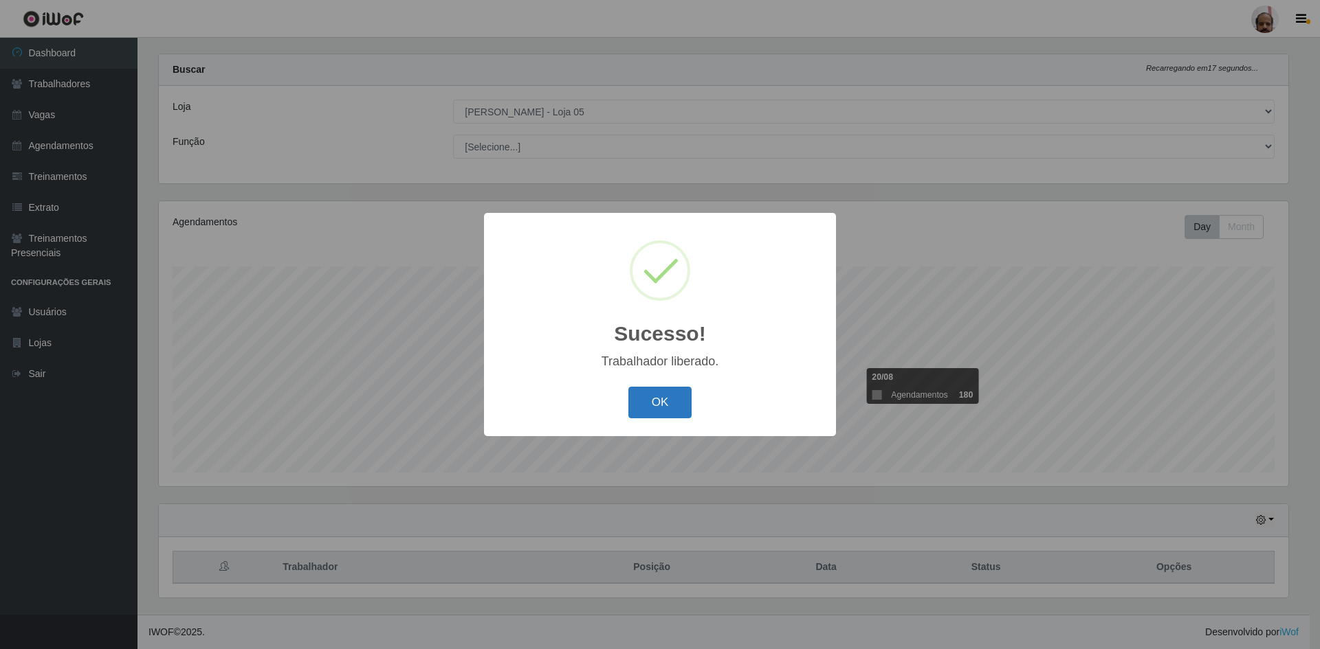
click at [652, 410] on button "OK" at bounding box center [660, 403] width 64 height 32
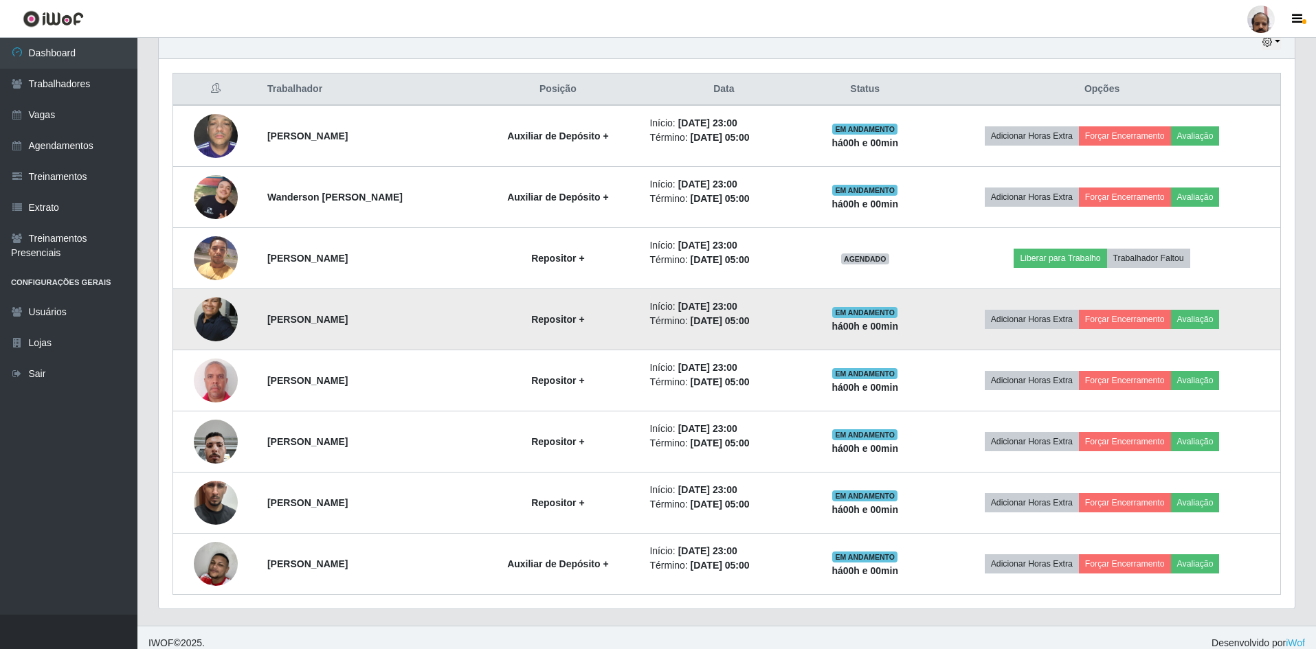
scroll to position [508, 0]
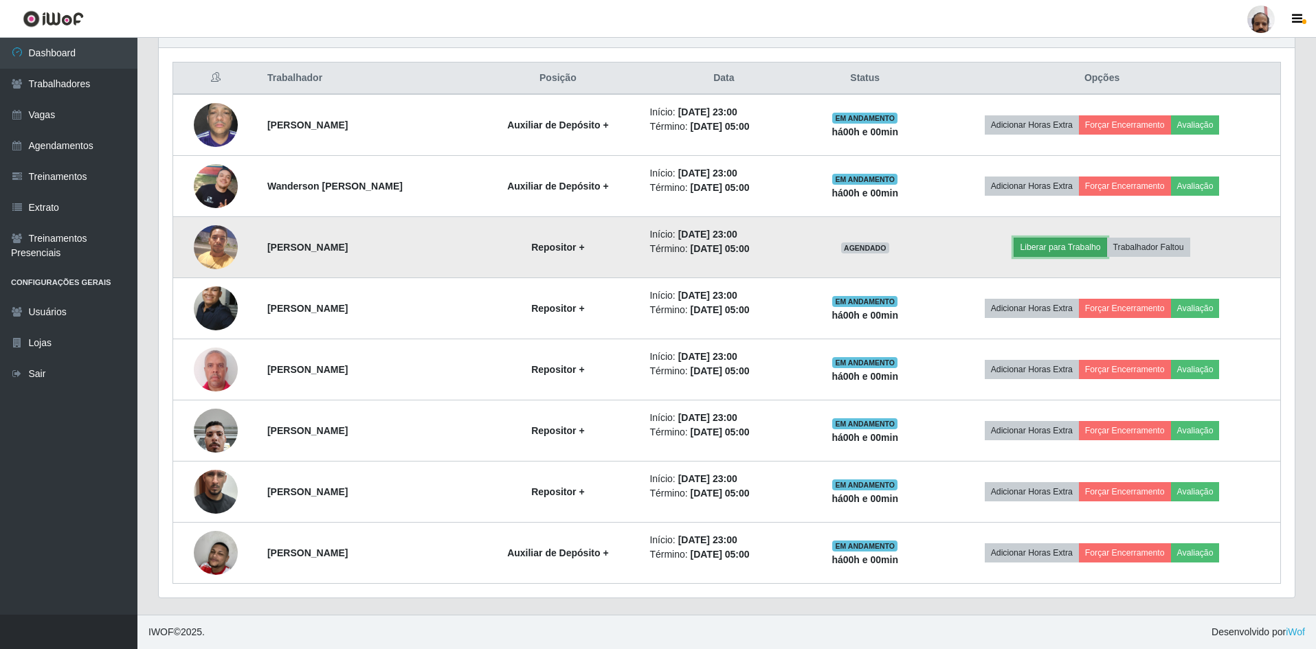
click at [1069, 248] on button "Liberar para Trabalho" at bounding box center [1060, 247] width 93 height 19
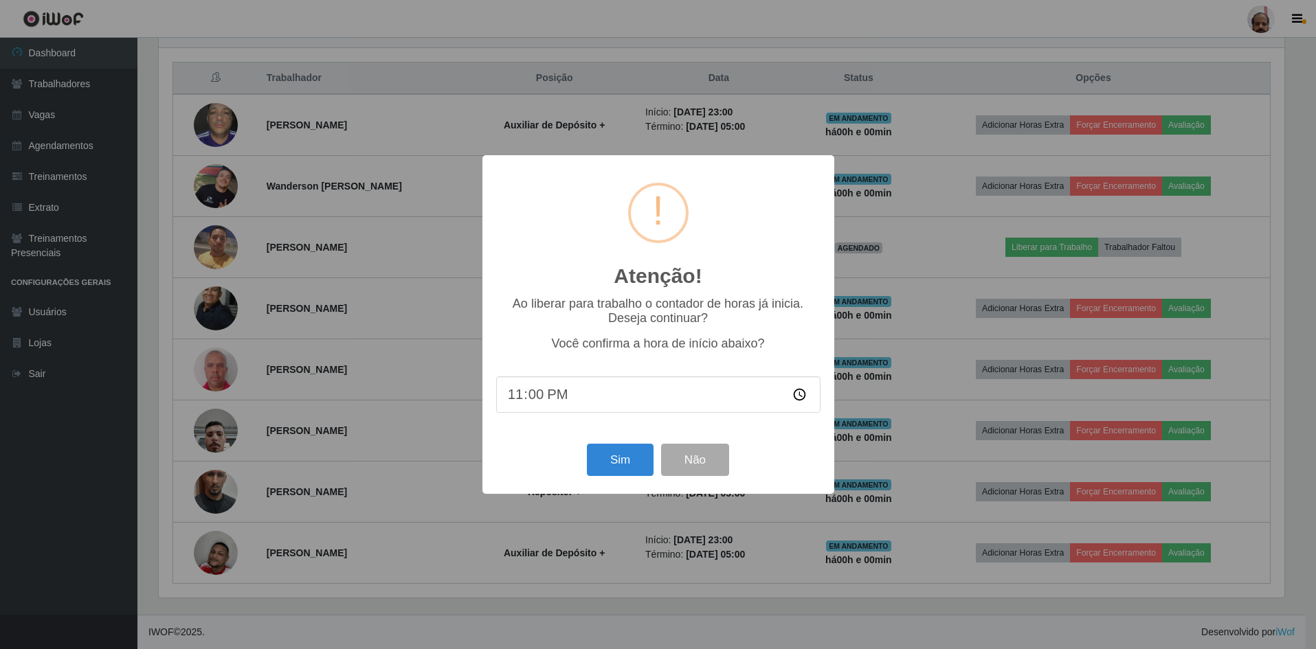
scroll to position [285, 1129]
click at [610, 459] on button "Sim" at bounding box center [621, 460] width 67 height 32
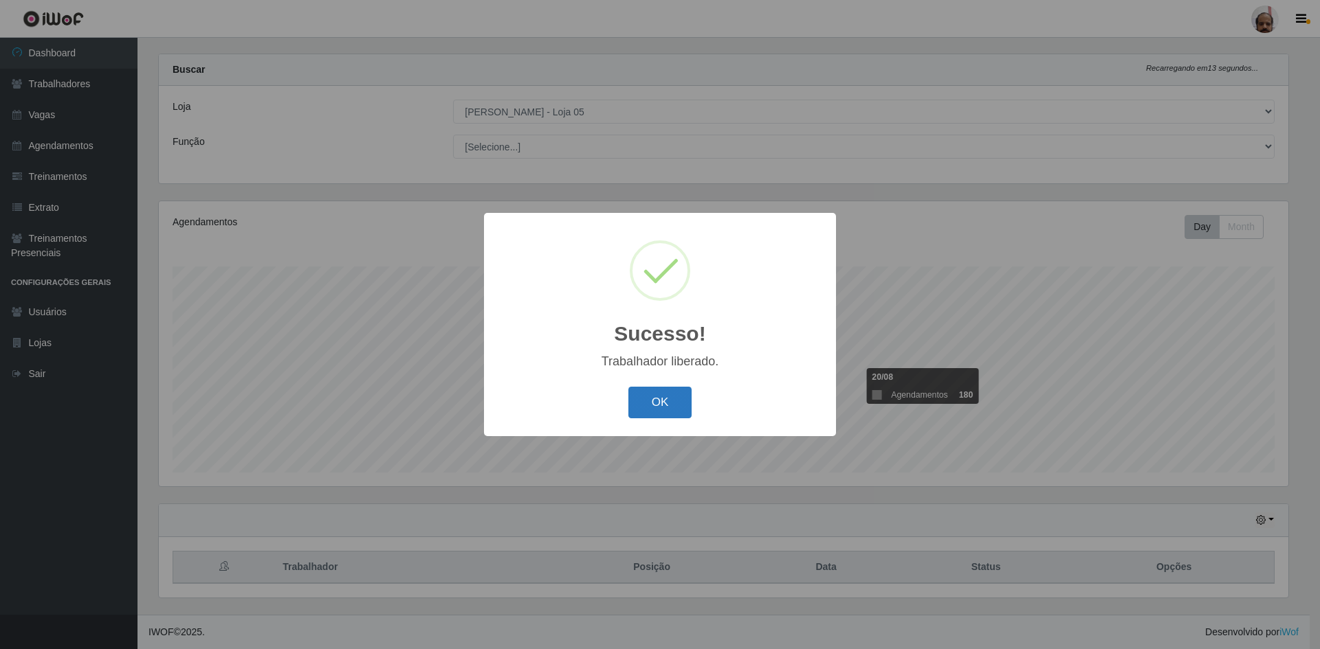
click at [649, 398] on button "OK" at bounding box center [660, 403] width 64 height 32
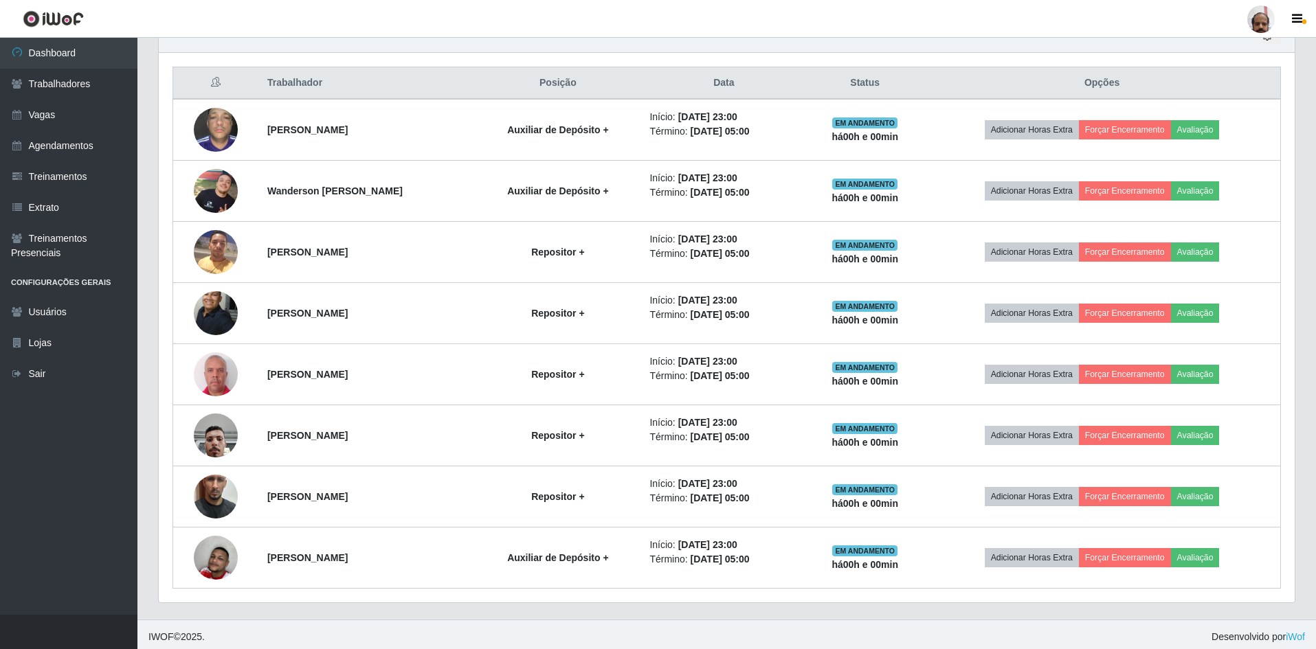
scroll to position [508, 0]
